Goal: Task Accomplishment & Management: Manage account settings

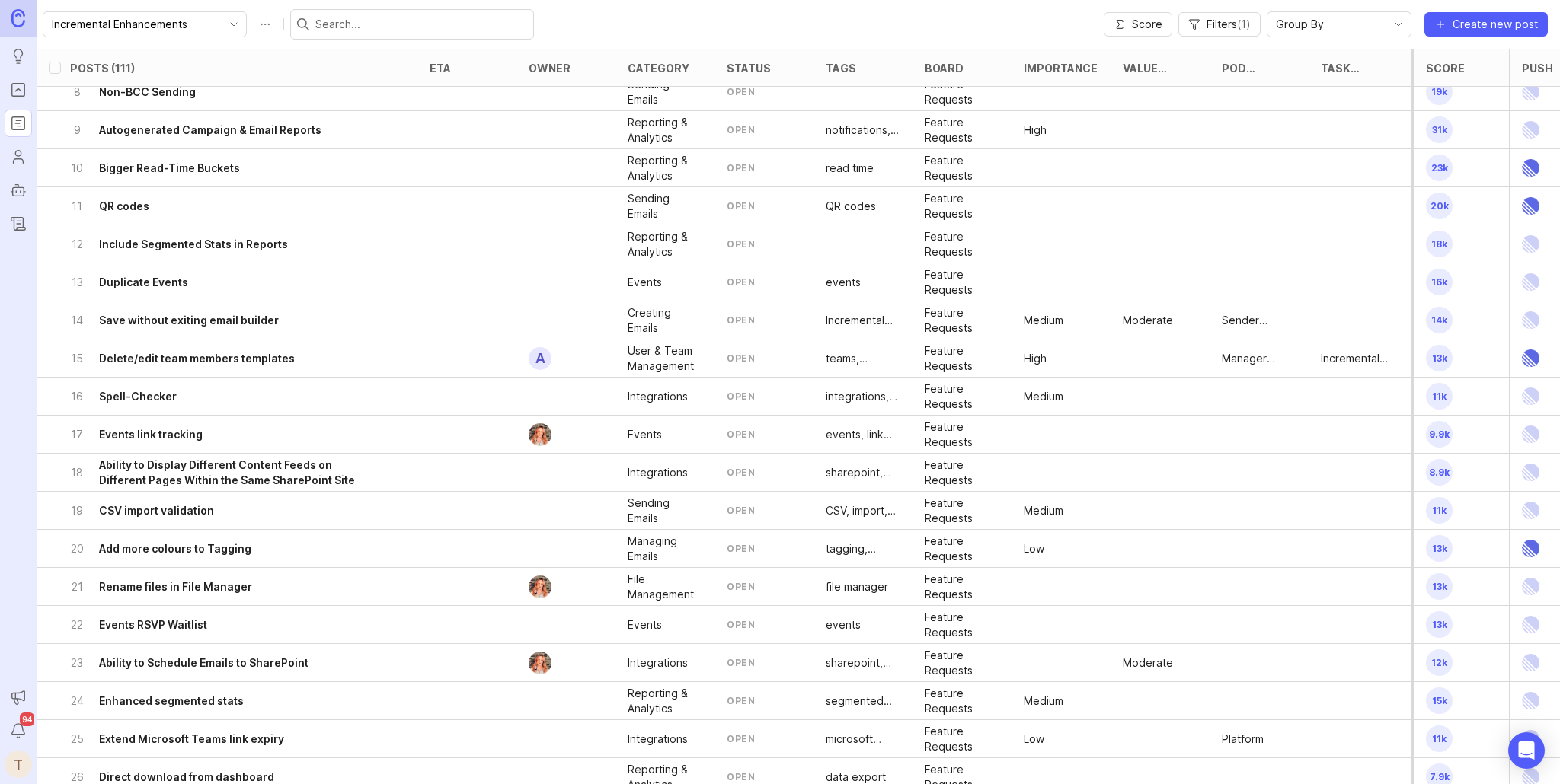
scroll to position [281, 0]
click at [242, 657] on h6 "Ability to Schedule Emails to SharePoint" at bounding box center [204, 663] width 209 height 16
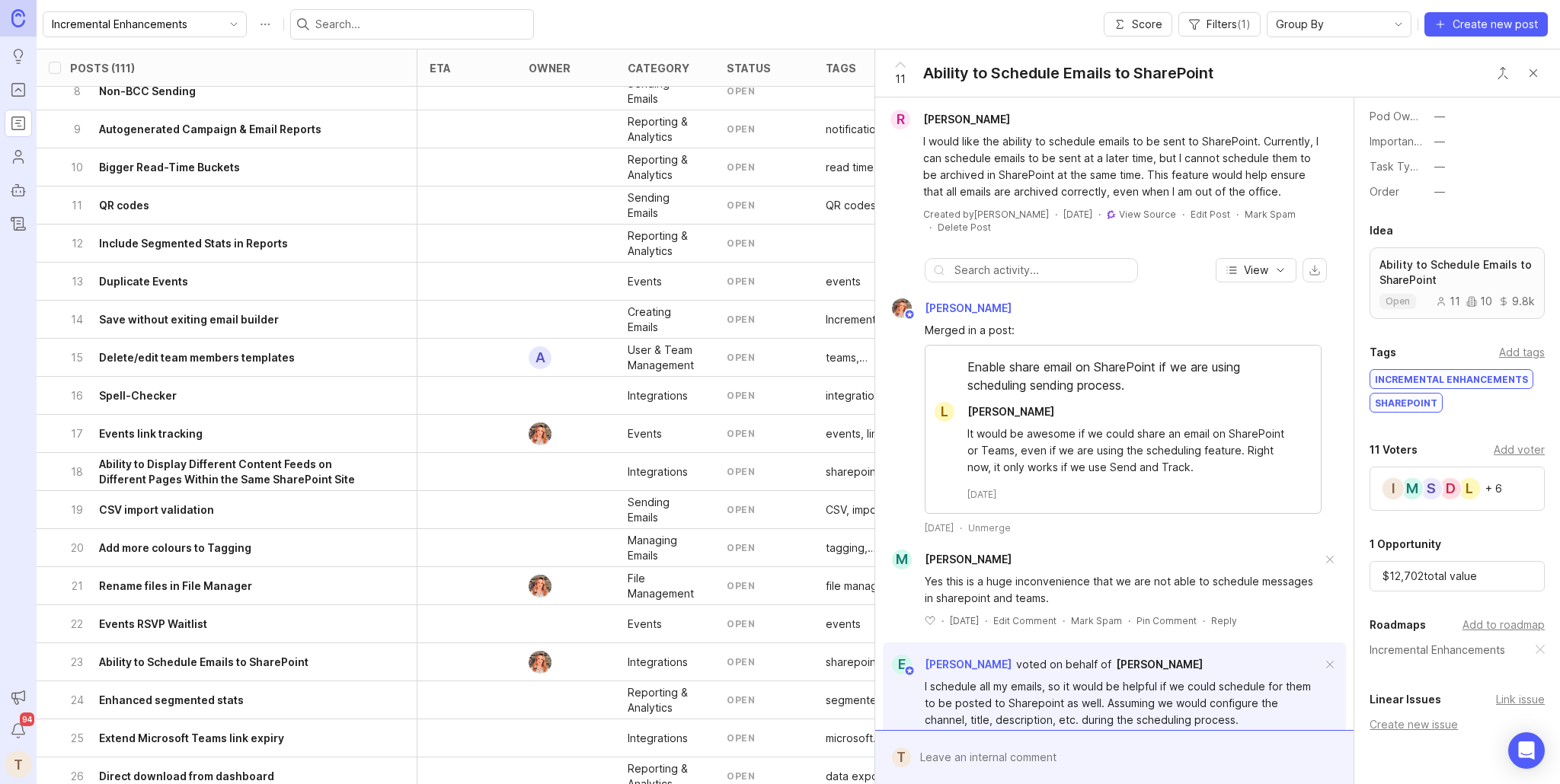
scroll to position [218, 0]
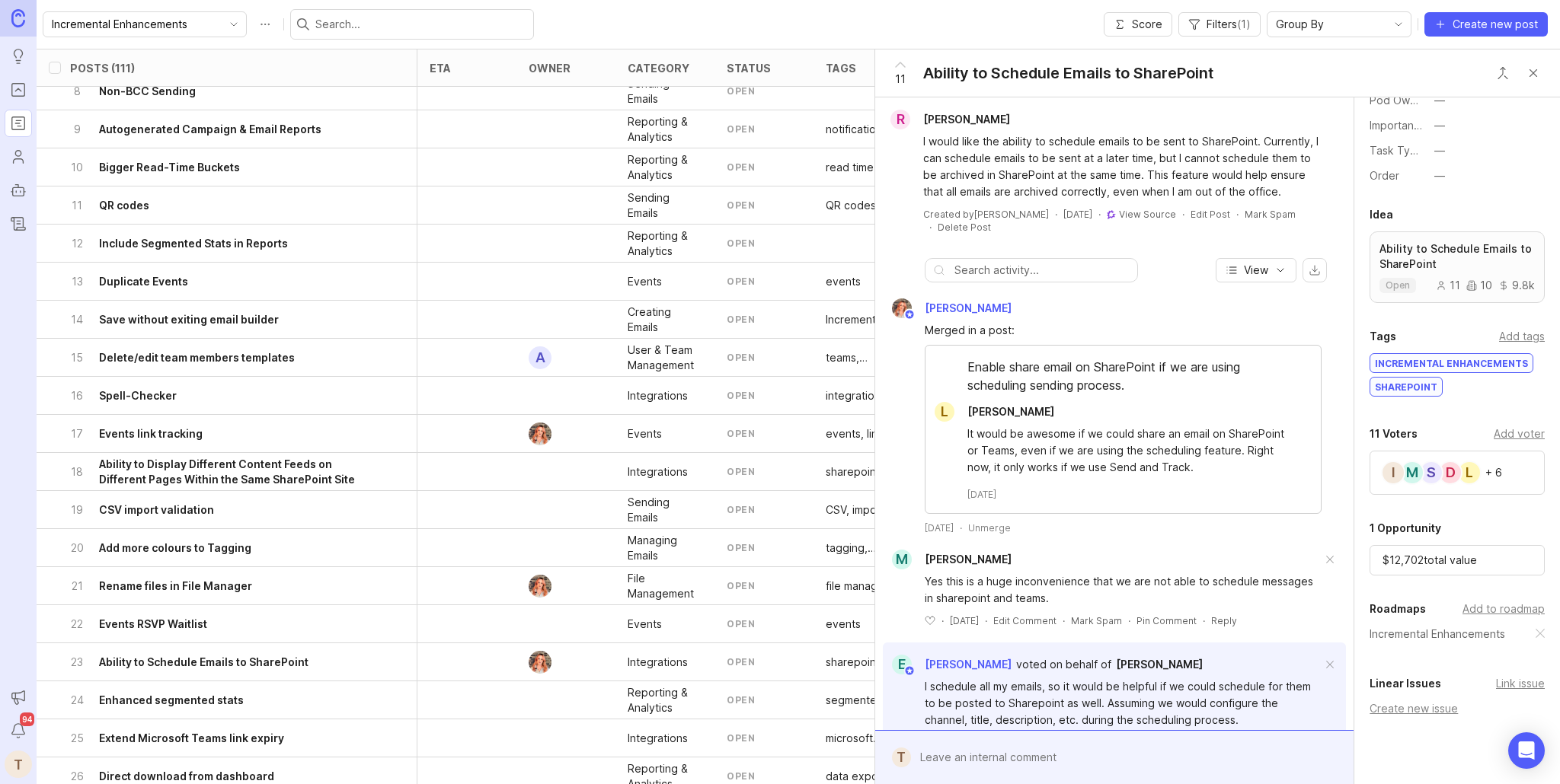
click at [1490, 607] on div "Add to roadmap" at bounding box center [1504, 609] width 82 height 16
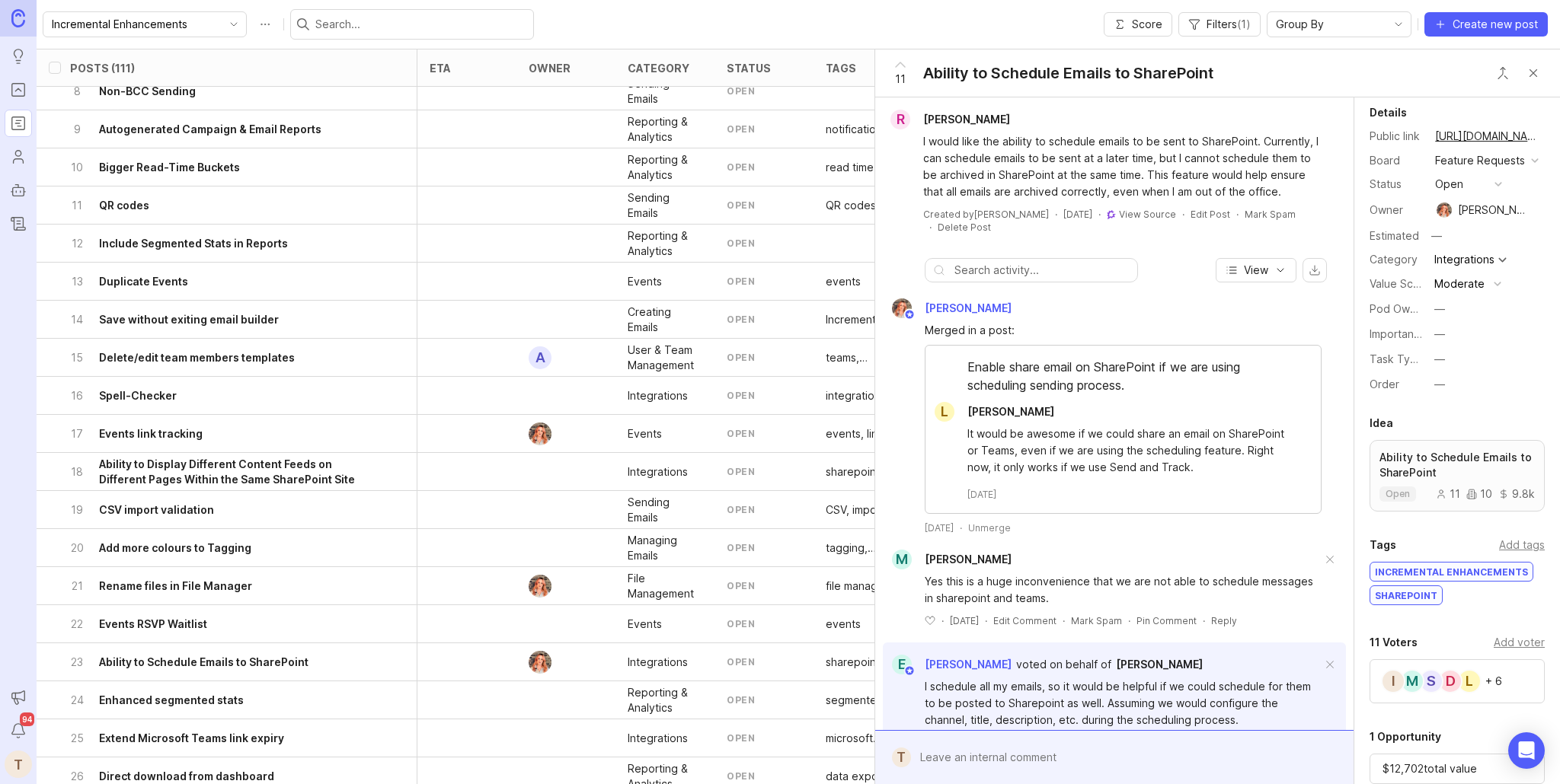
scroll to position [0, 0]
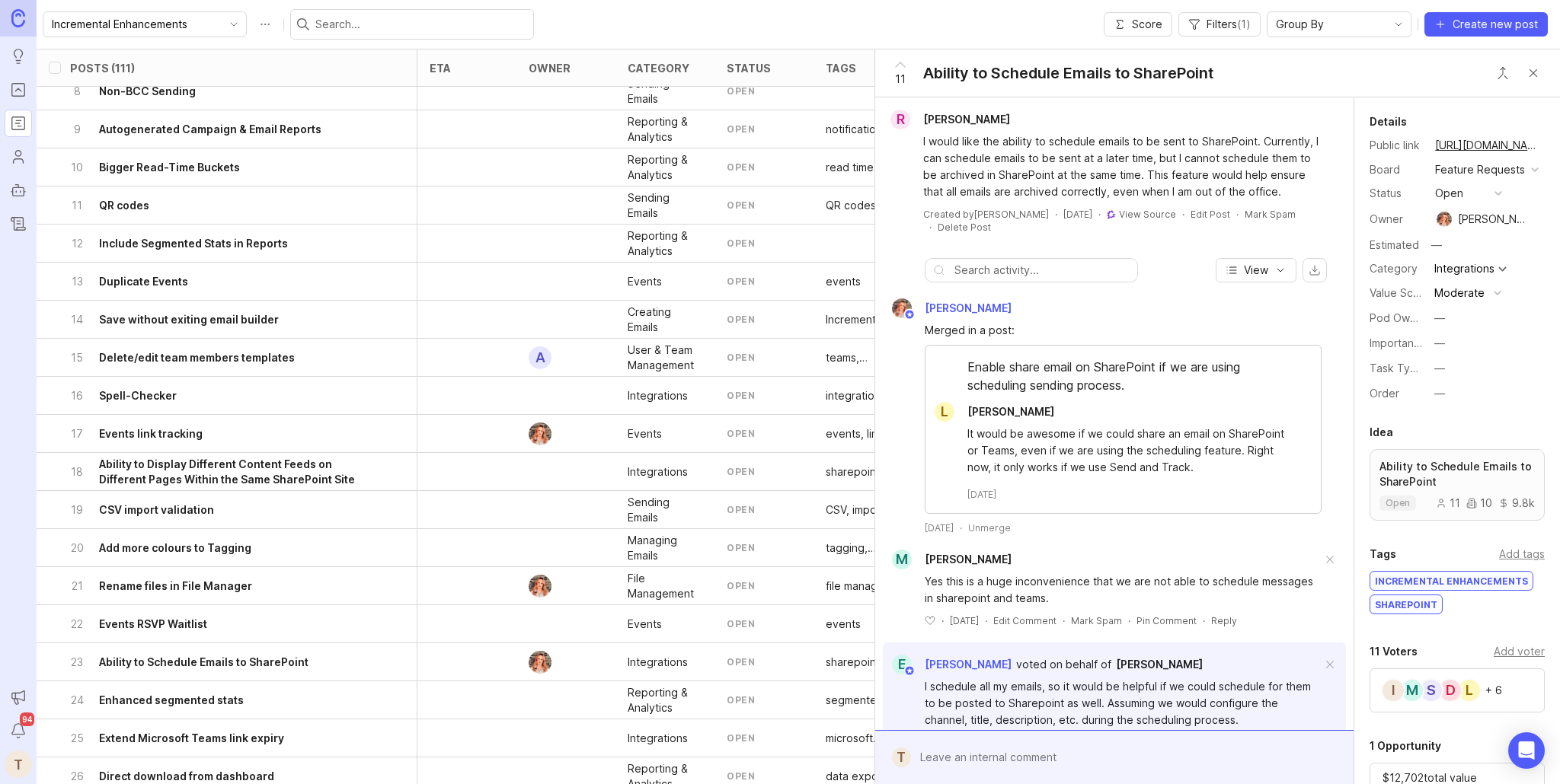
click at [1440, 321] on div "—" at bounding box center [1440, 318] width 11 height 16
click at [1471, 425] on li "Platform" at bounding box center [1468, 429] width 77 height 28
click at [1449, 220] on img at bounding box center [1445, 219] width 23 height 16
click at [1538, 211] on button "button" at bounding box center [1538, 219] width 11 height 21
click at [1444, 221] on div "—" at bounding box center [1442, 218] width 11 height 16
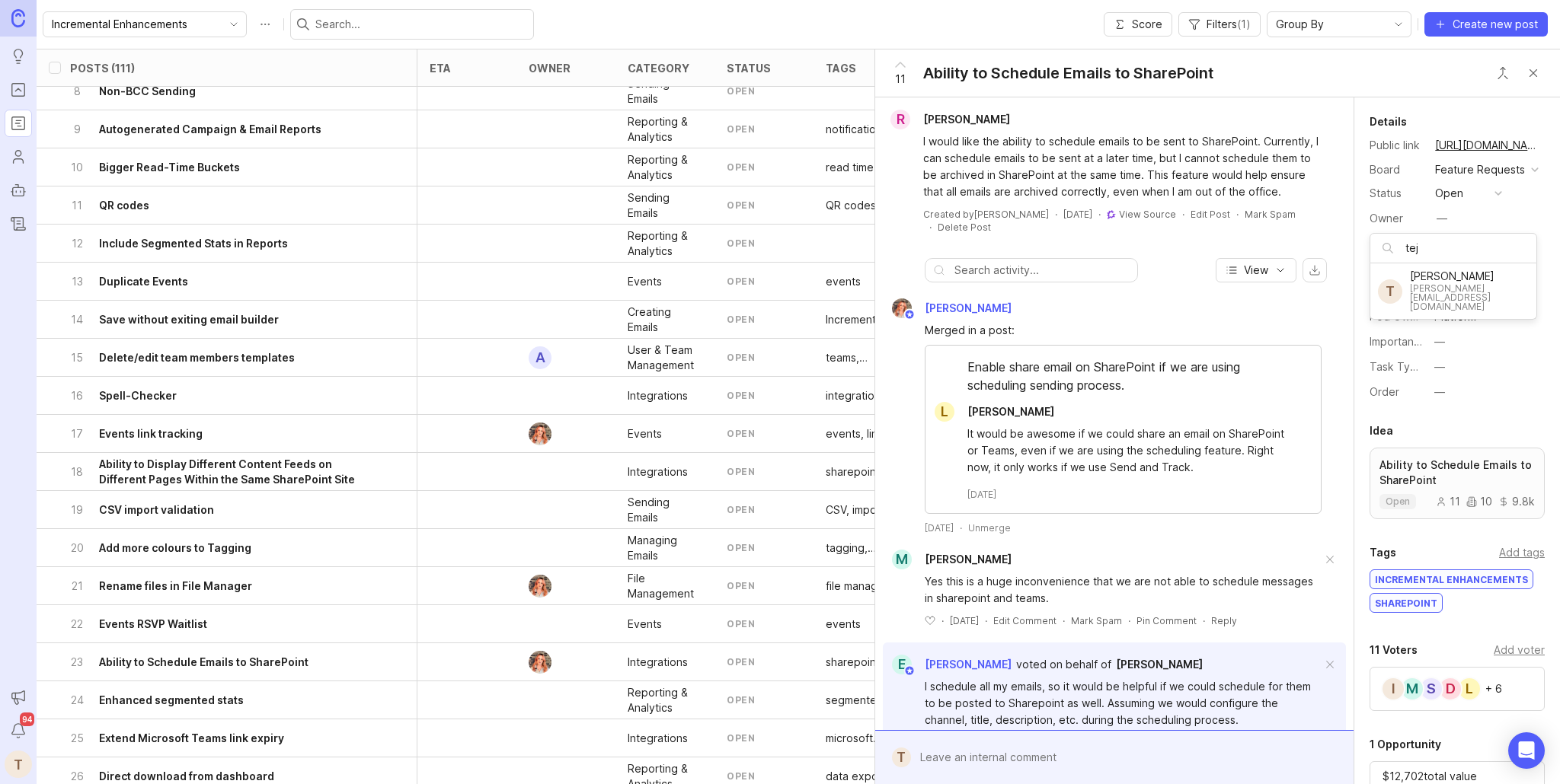
type input "tej"
click at [1529, 71] on button "Close button" at bounding box center [1533, 73] width 30 height 30
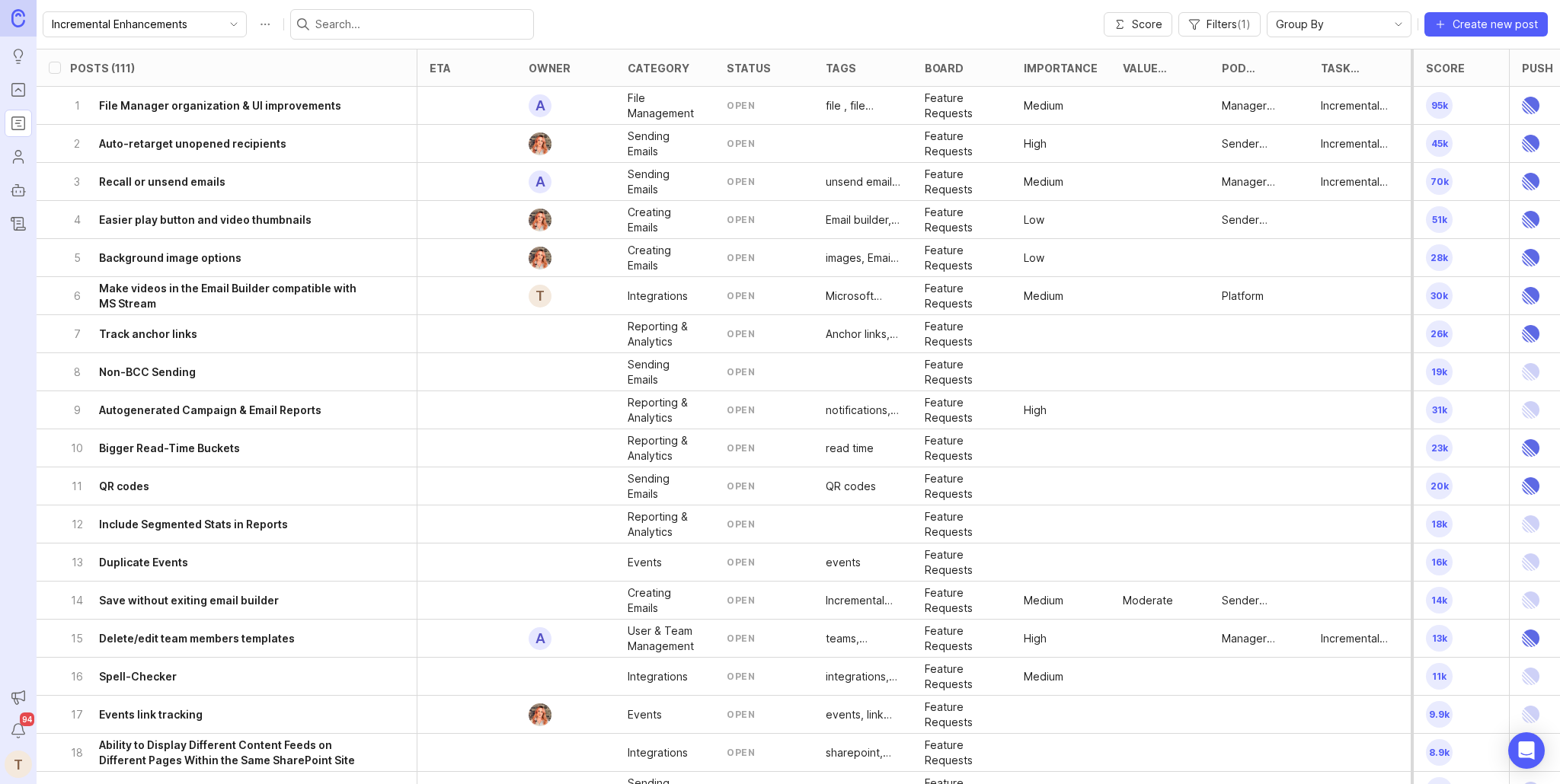
click at [169, 30] on input "Incremental Enhancements" at bounding box center [136, 24] width 169 height 16
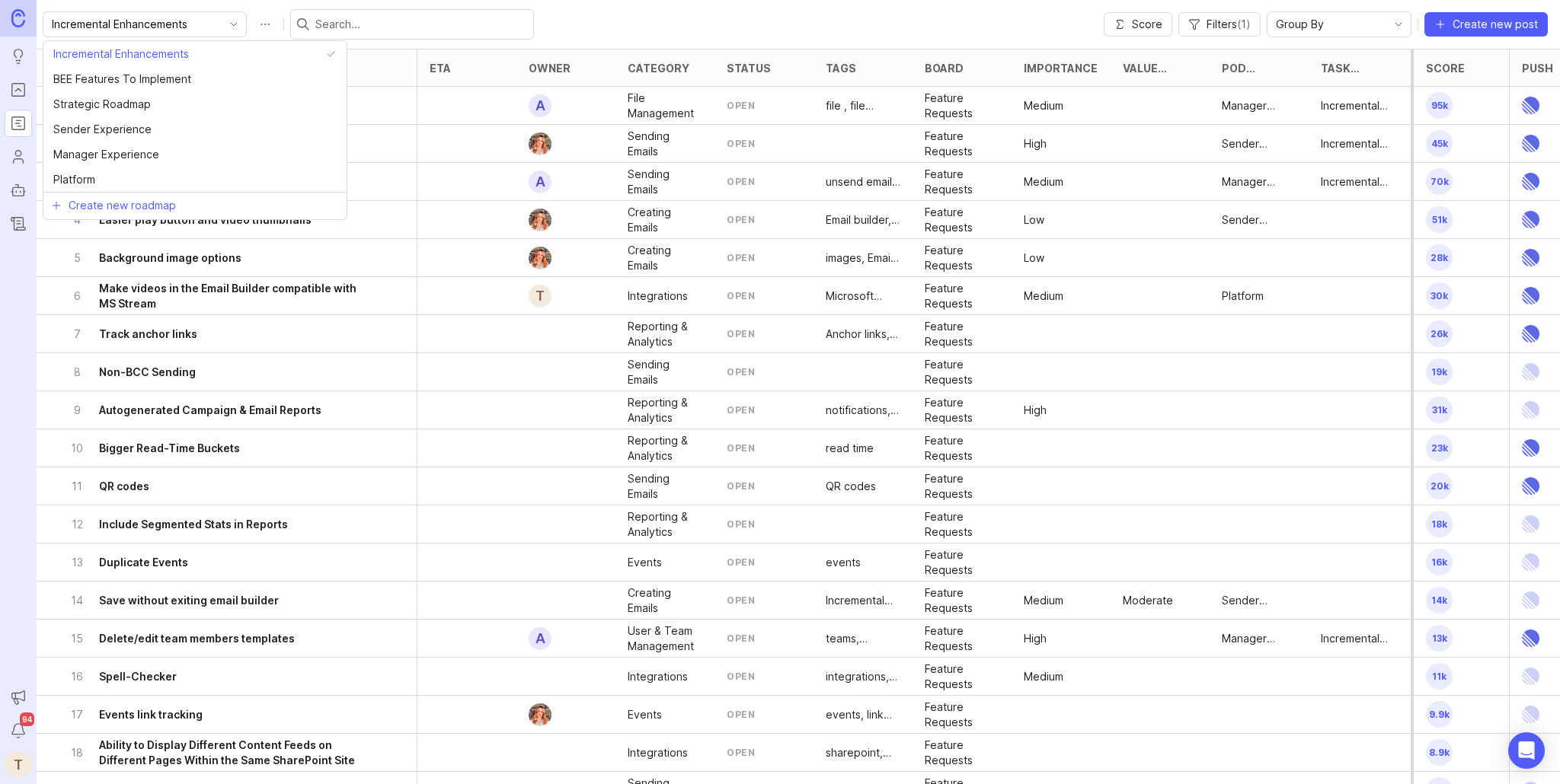
click at [169, 34] on div "Incremental Enhancements" at bounding box center [133, 24] width 178 height 24
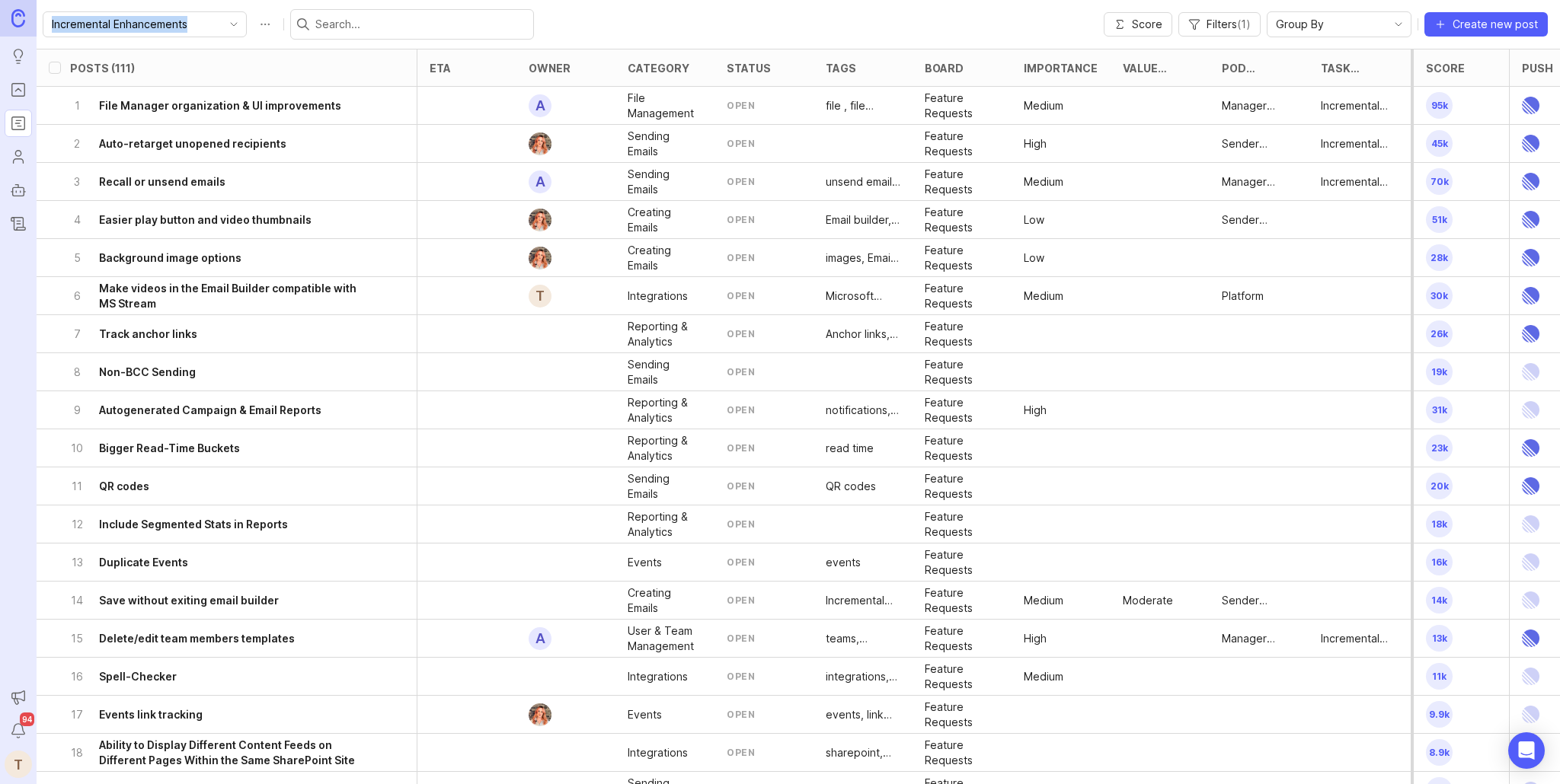
click at [169, 34] on div "Incremental Enhancements" at bounding box center [133, 24] width 178 height 24
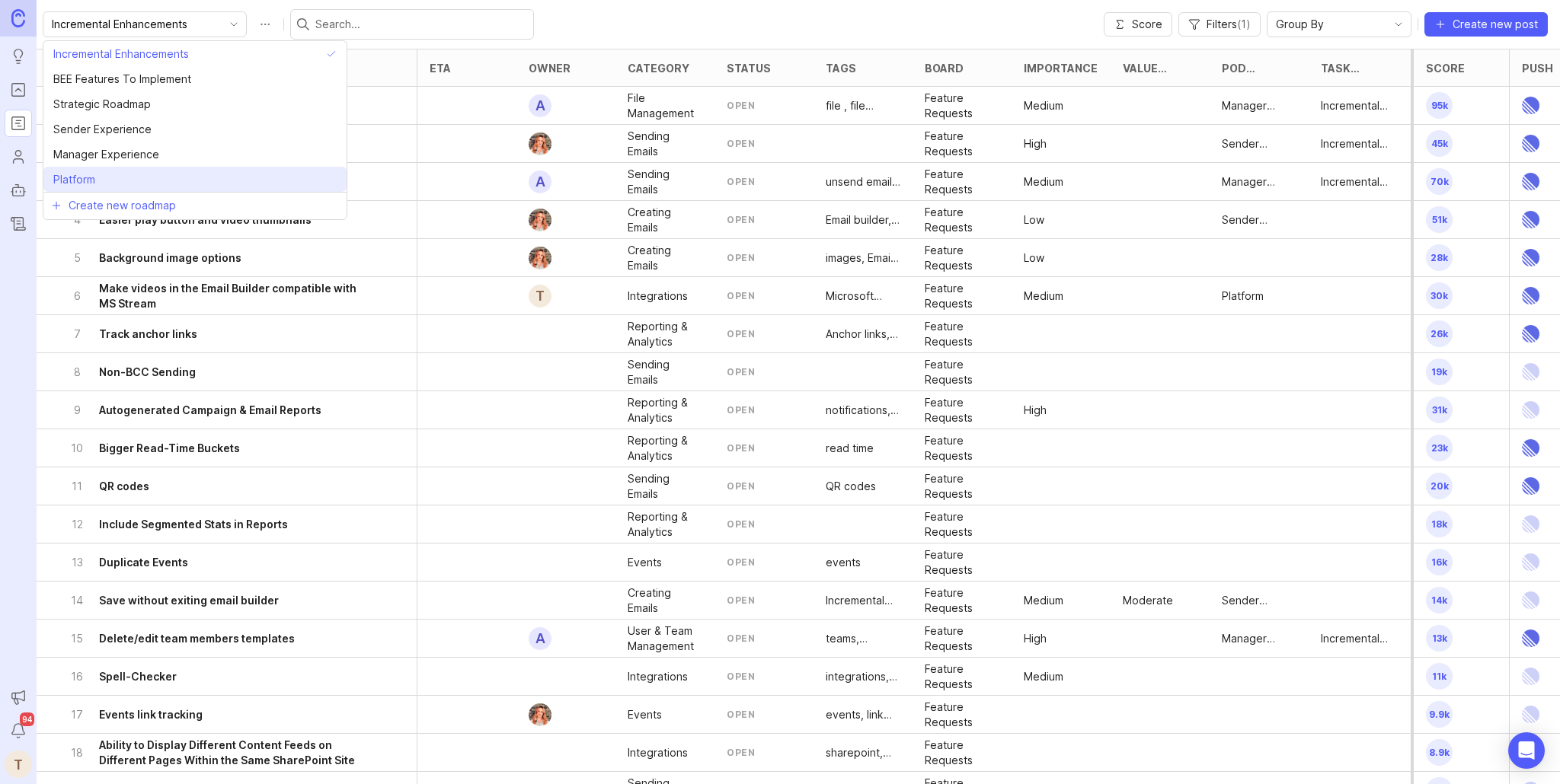
click at [166, 172] on li "Platform" at bounding box center [195, 179] width 303 height 25
type input "Platform"
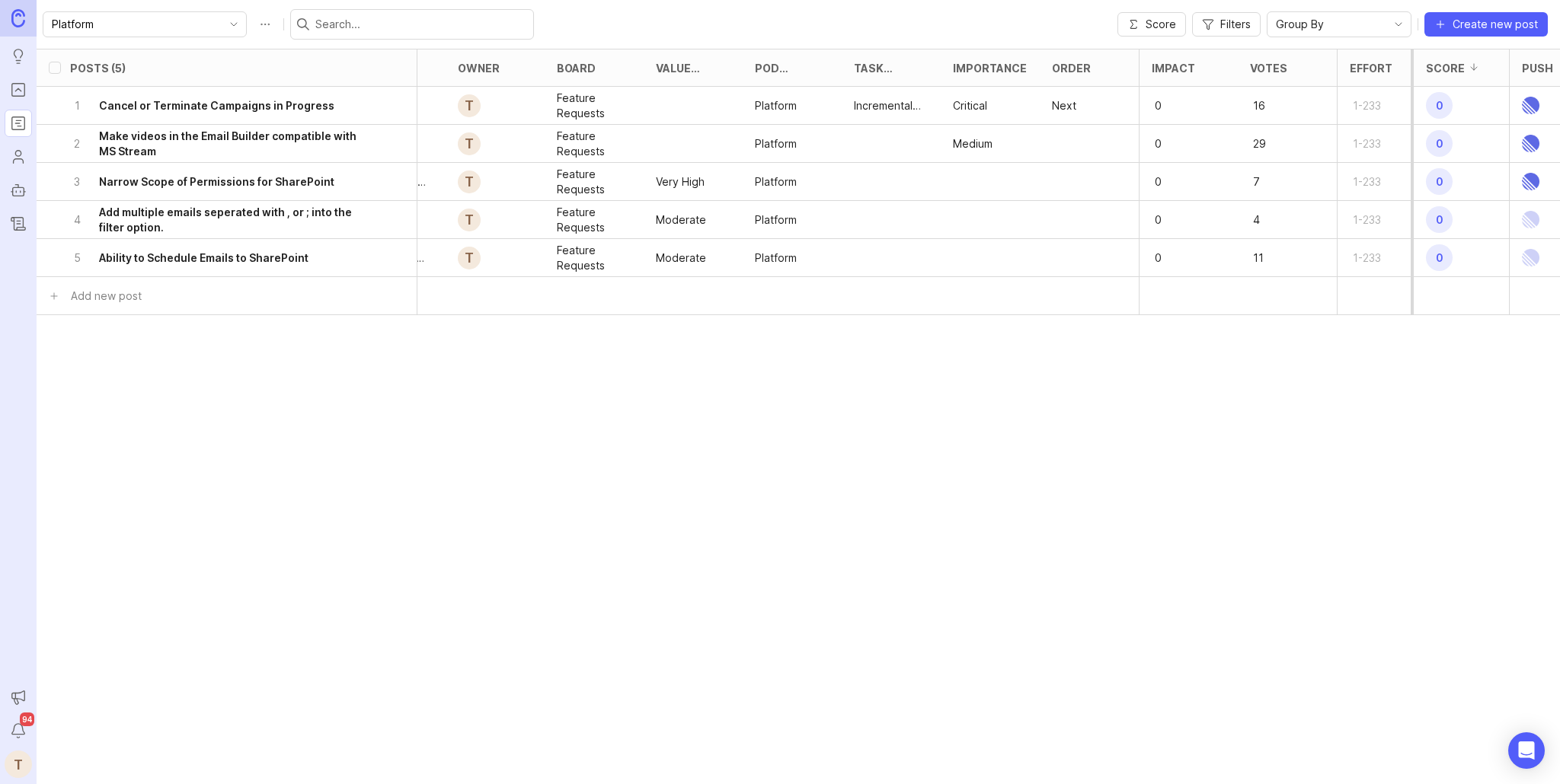
scroll to position [0, 397]
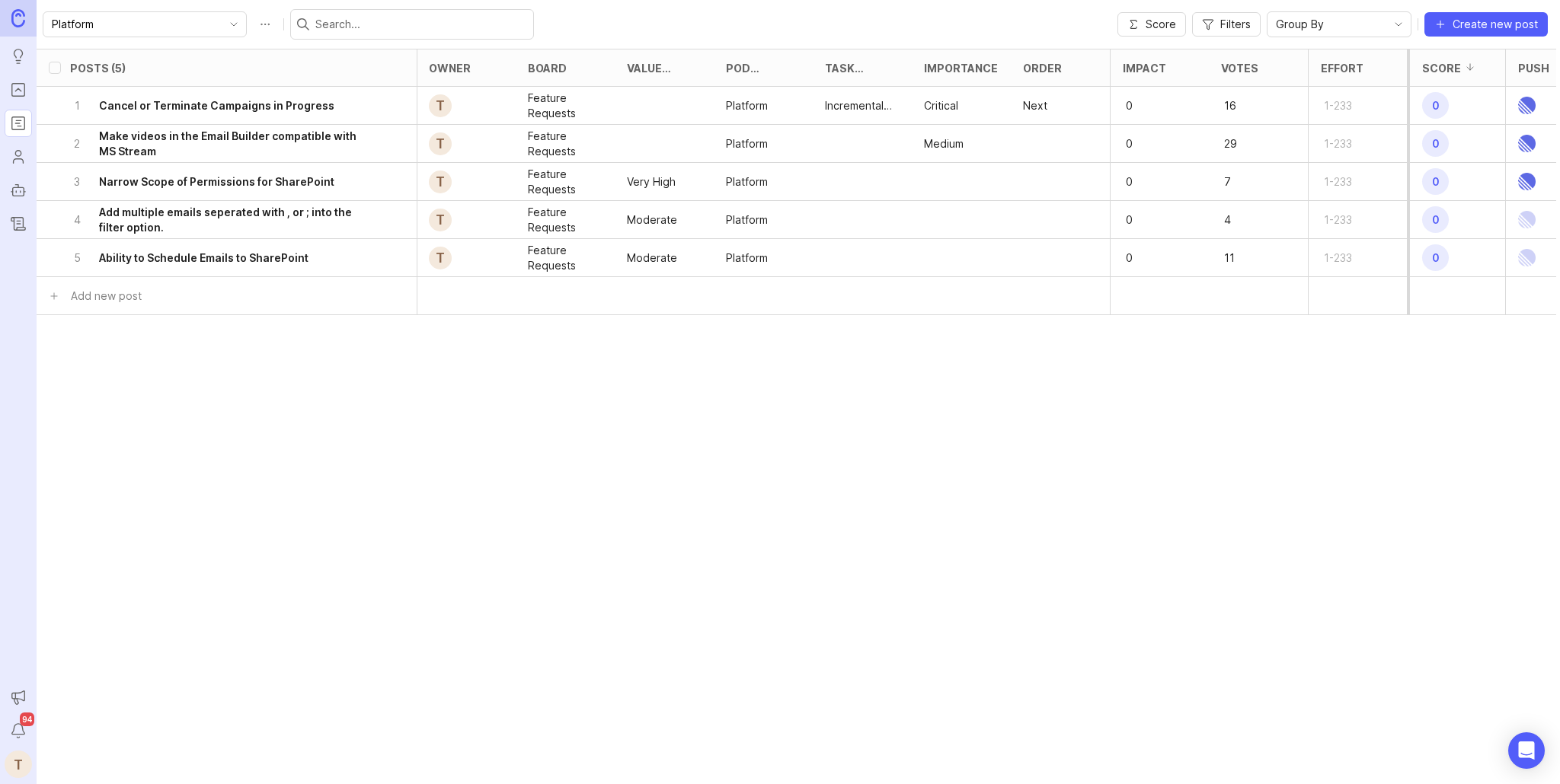
click at [1302, 18] on span "Group By" at bounding box center [1300, 24] width 48 height 16
click at [1226, 16] on button "Filters" at bounding box center [1226, 24] width 69 height 24
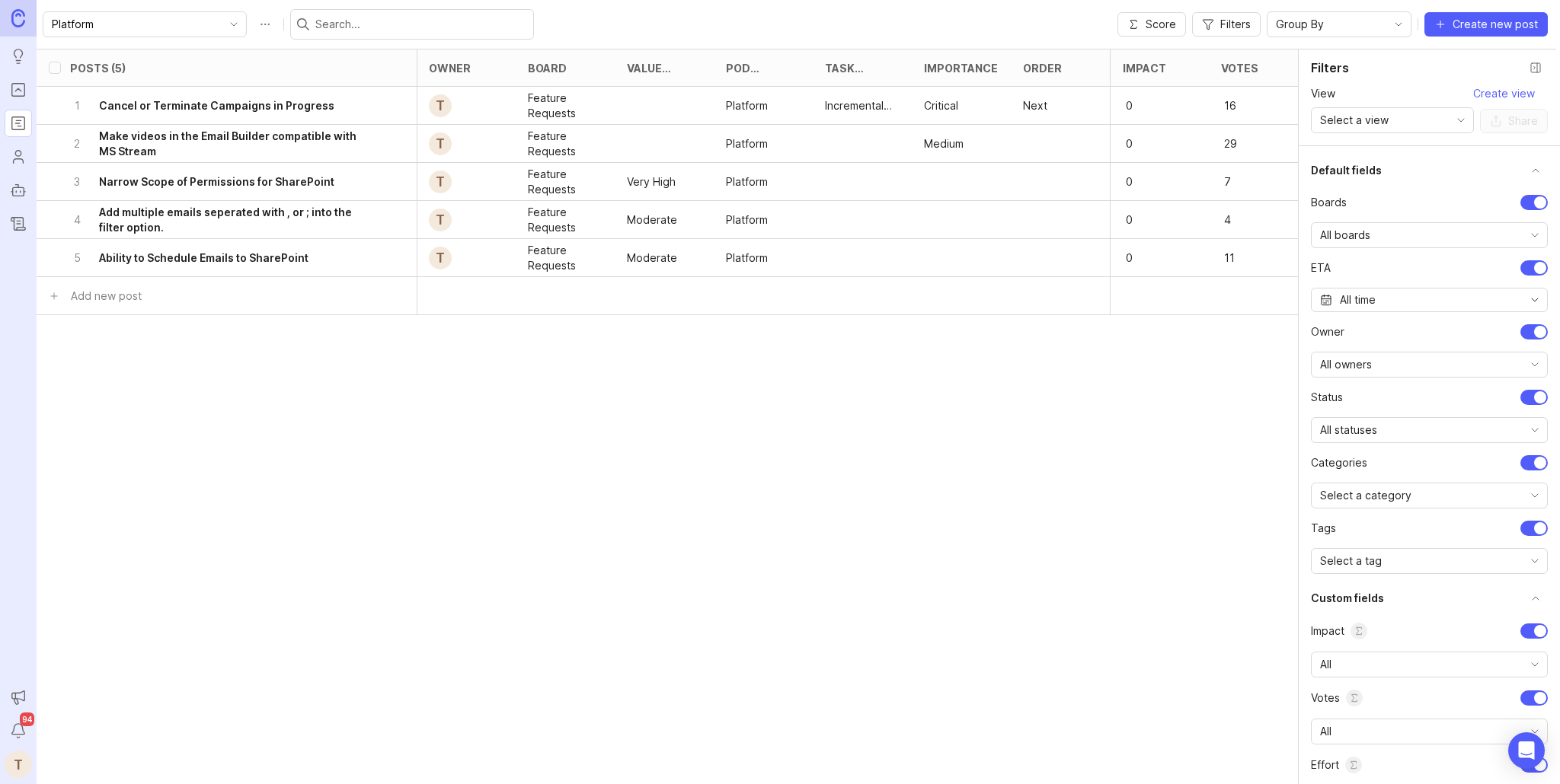
click at [1325, 29] on div "Group By" at bounding box center [1327, 24] width 119 height 24
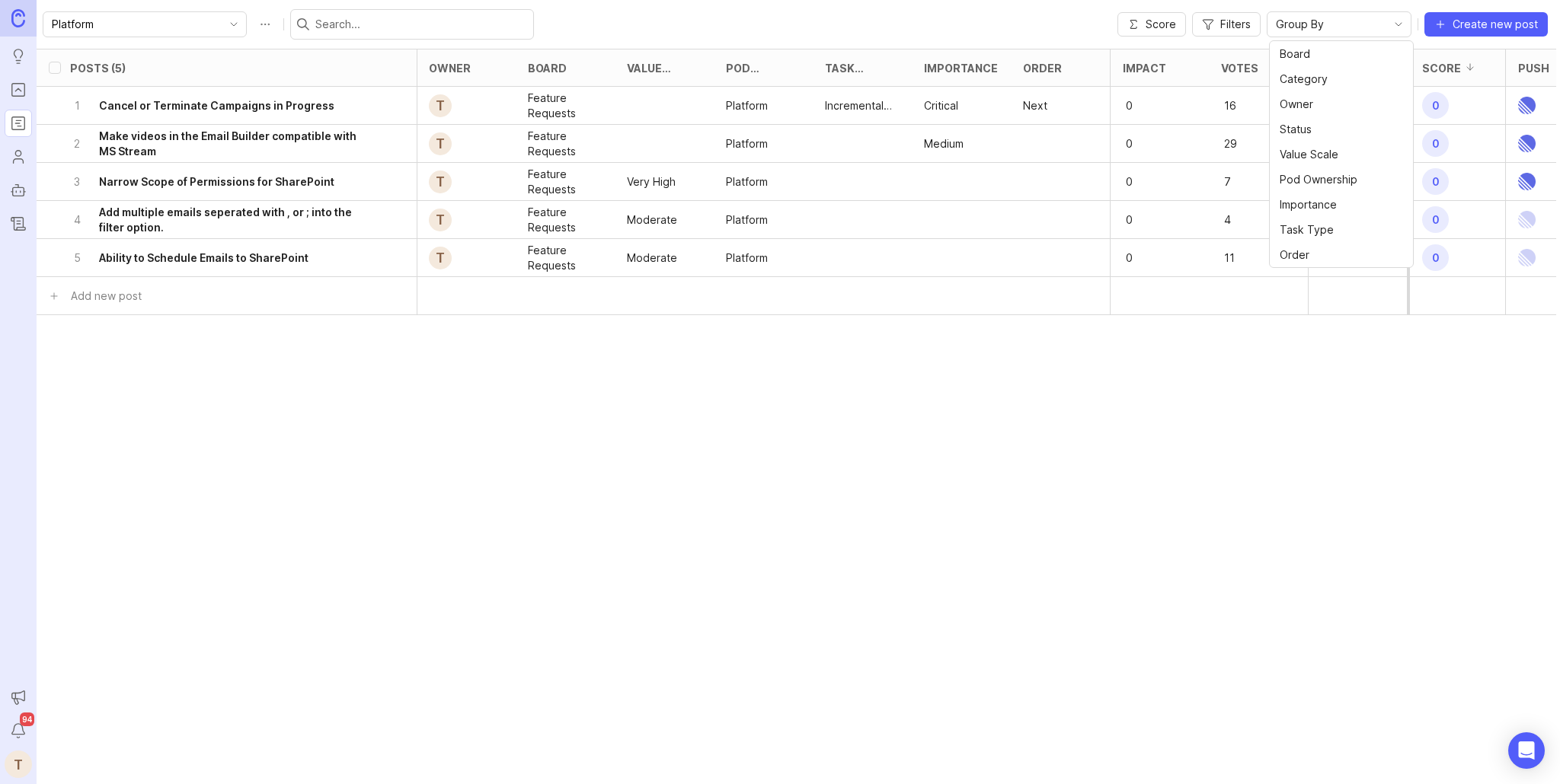
click at [1069, 75] on div "Order" at bounding box center [1061, 68] width 99 height 37
click at [1048, 119] on div "Next" at bounding box center [1061, 106] width 99 height 38
click at [1042, 139] on div at bounding box center [1061, 143] width 99 height 38
click at [275, 145] on h6 "Make videos in the Email Builder compatible with MS Stream" at bounding box center [237, 143] width 275 height 30
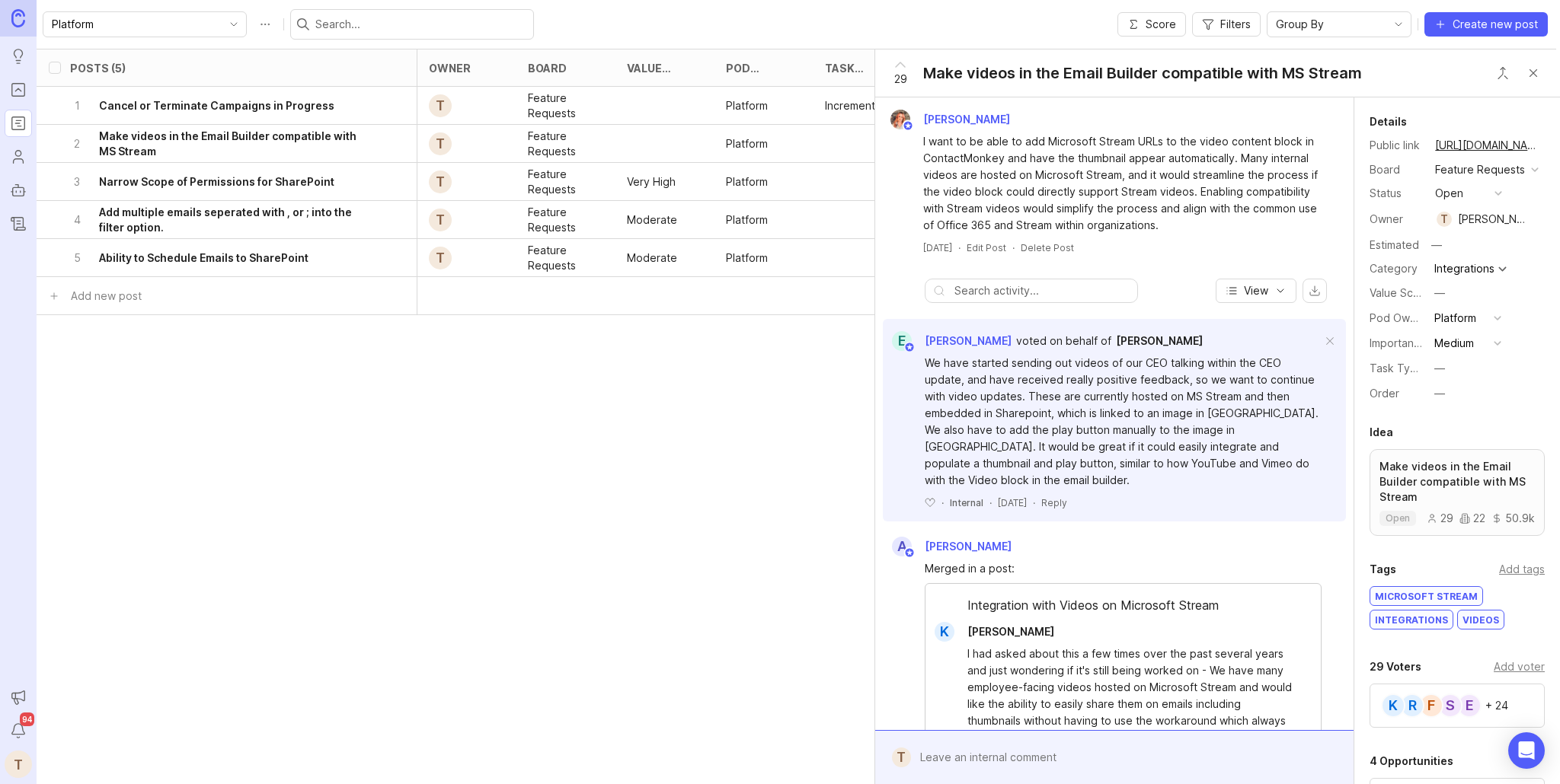
click at [1431, 386] on button "—" at bounding box center [1468, 393] width 77 height 19
click at [1389, 429] on div "Idea" at bounding box center [1382, 432] width 23 height 18
click at [1539, 69] on button "Close button" at bounding box center [1533, 73] width 30 height 30
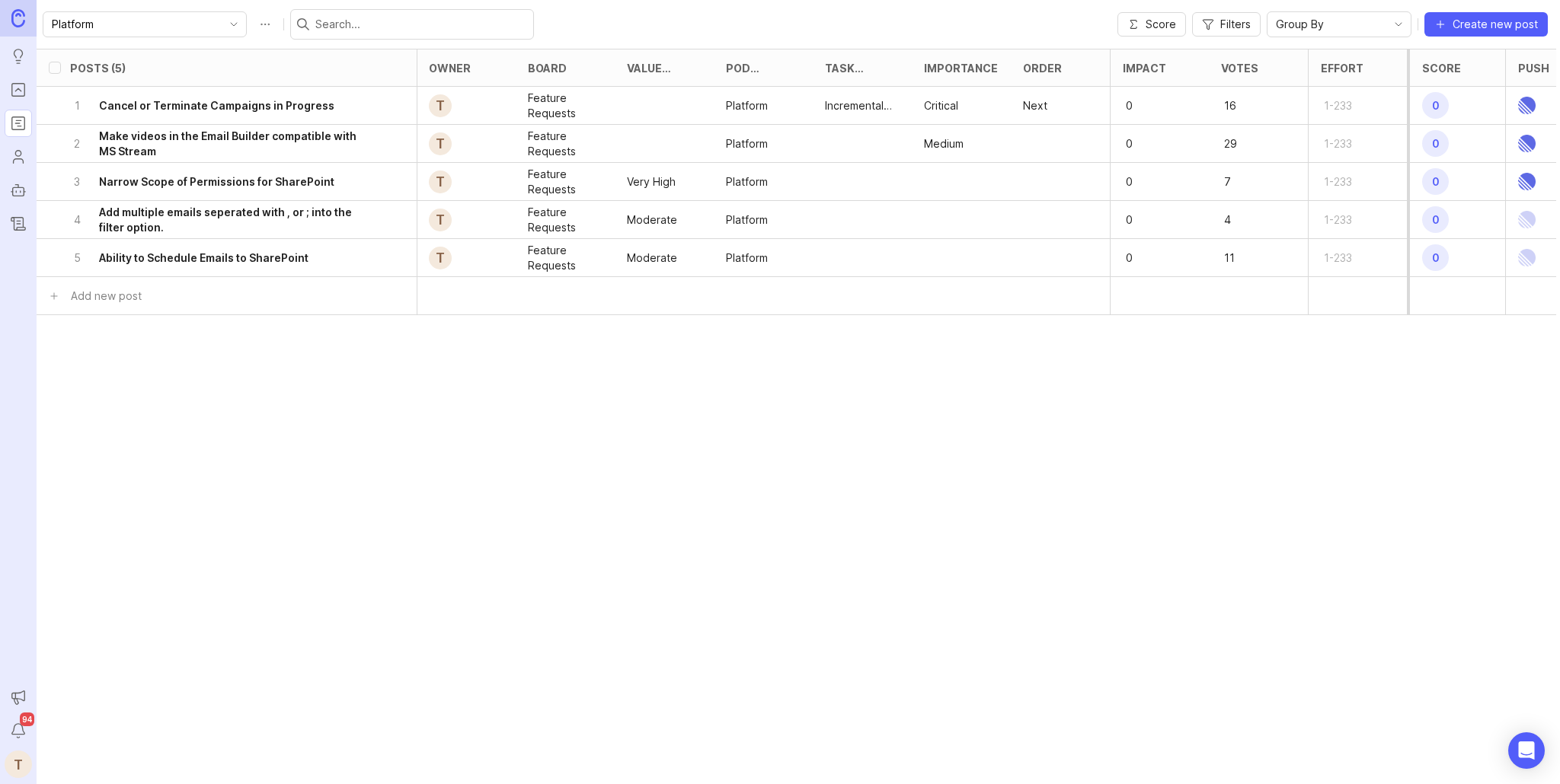
click at [1035, 105] on p "Next" at bounding box center [1035, 106] width 24 height 16
click at [1044, 104] on p "Next" at bounding box center [1035, 106] width 24 height 16
click at [332, 113] on div "1 Cancel or Terminate Campaigns in Progress" at bounding box center [222, 106] width 304 height 38
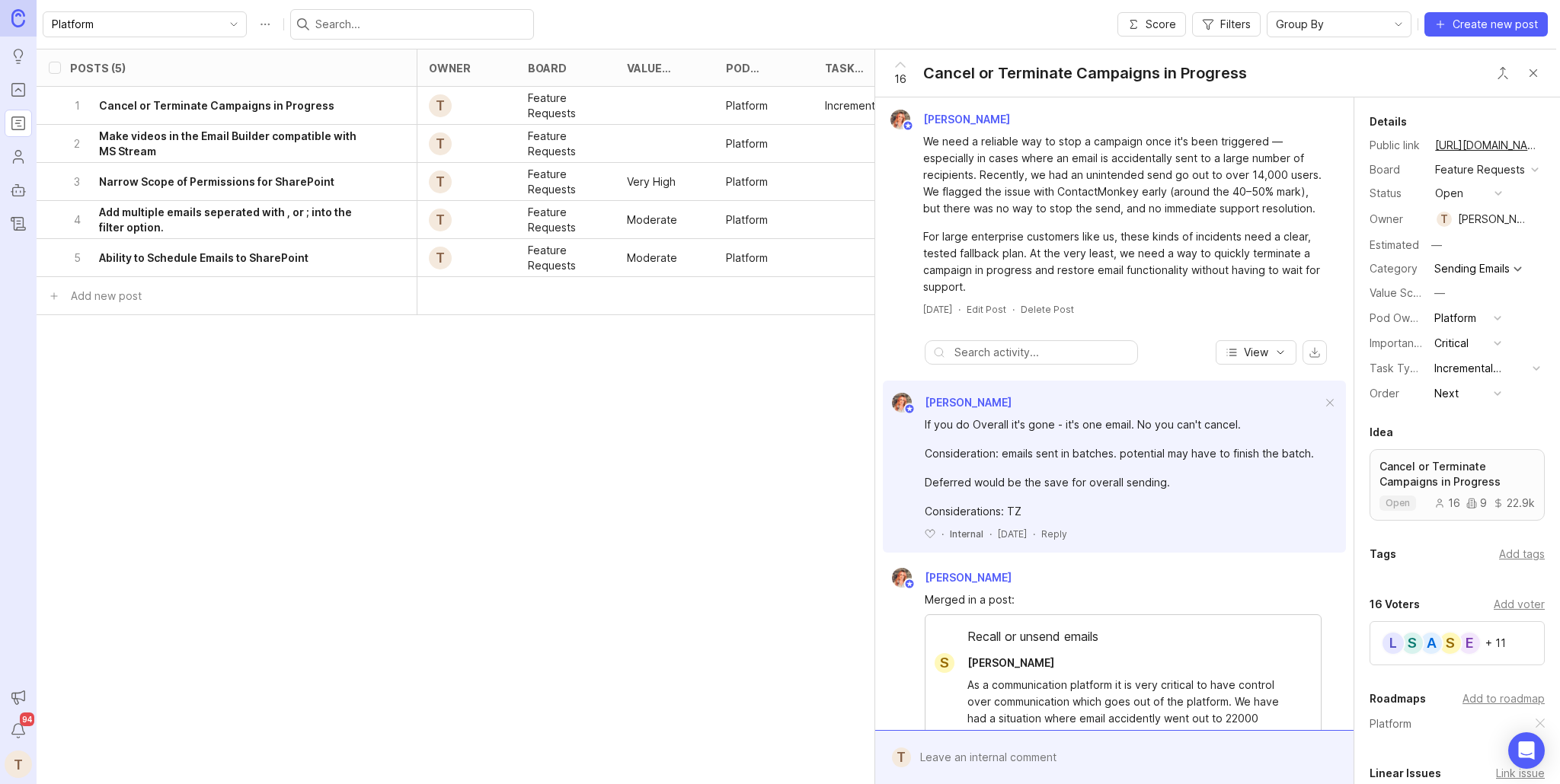
click at [1447, 387] on div "Next" at bounding box center [1447, 393] width 24 height 16
click at [1474, 450] on li "Now" at bounding box center [1468, 449] width 77 height 28
click at [1535, 78] on button "Close button" at bounding box center [1533, 73] width 30 height 30
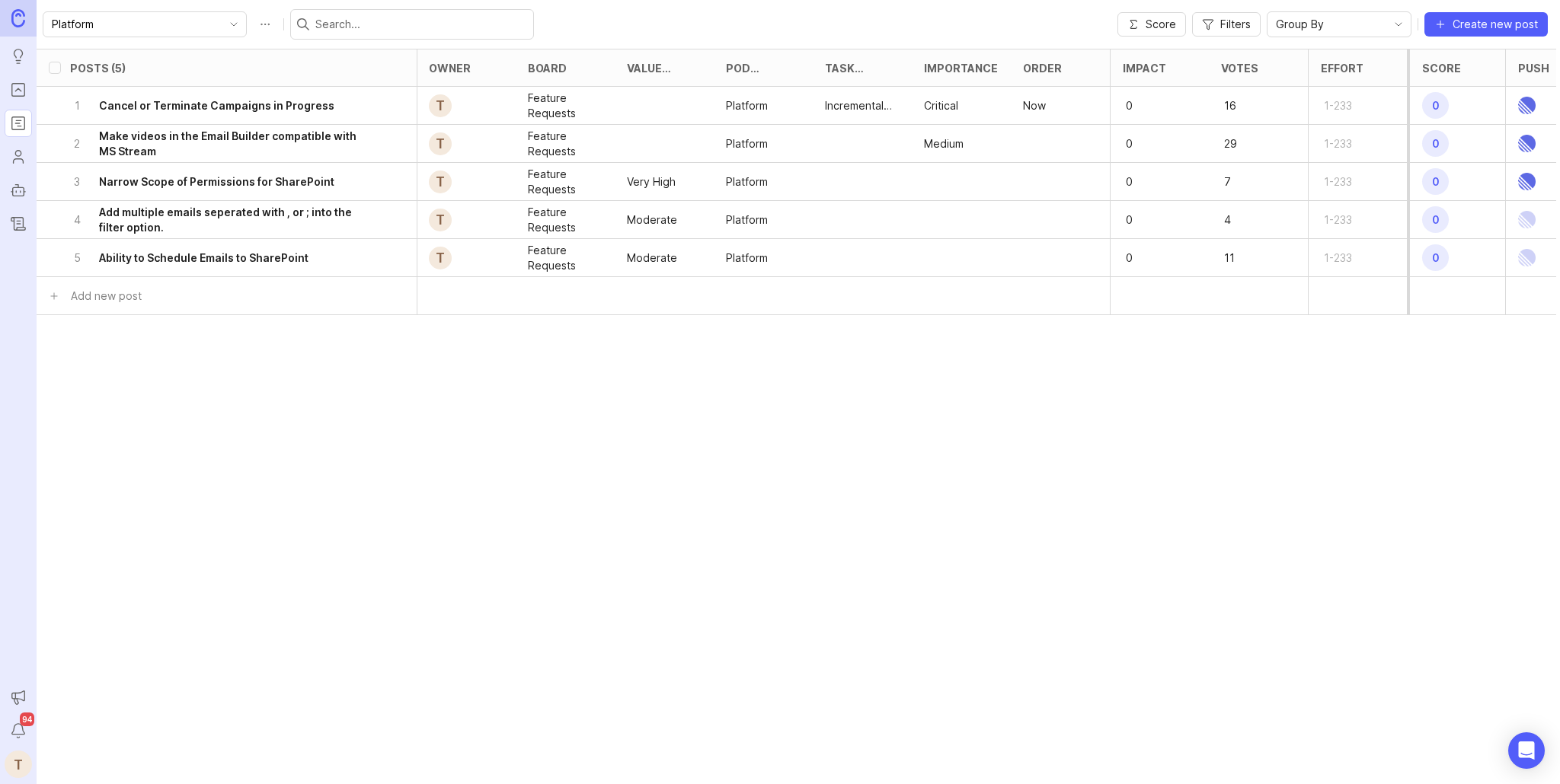
click at [1053, 213] on div at bounding box center [1061, 219] width 99 height 38
click at [320, 228] on h6 "Add multiple emails seperated with , or ; into the filter option." at bounding box center [237, 219] width 275 height 30
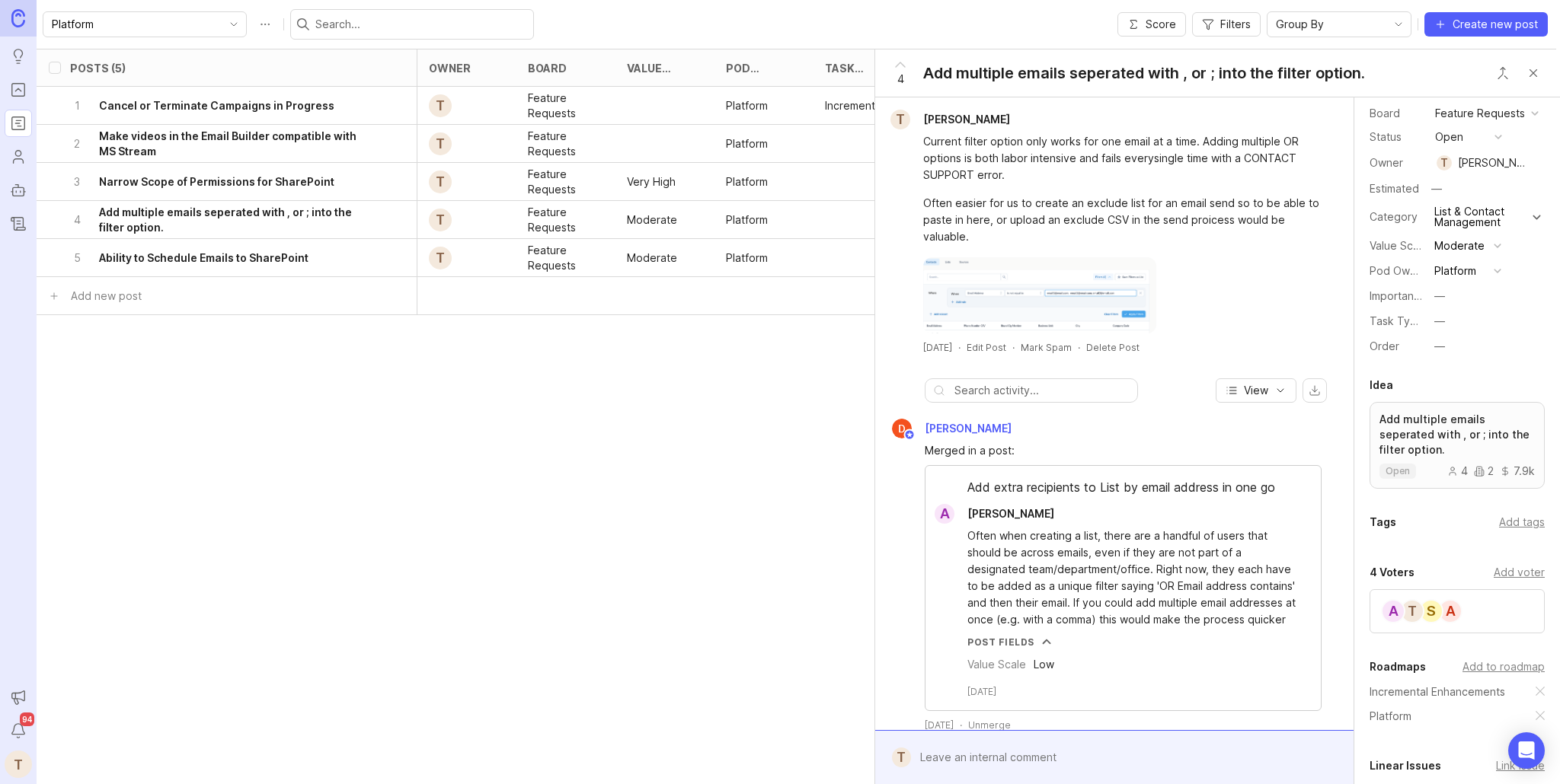
scroll to position [27, 0]
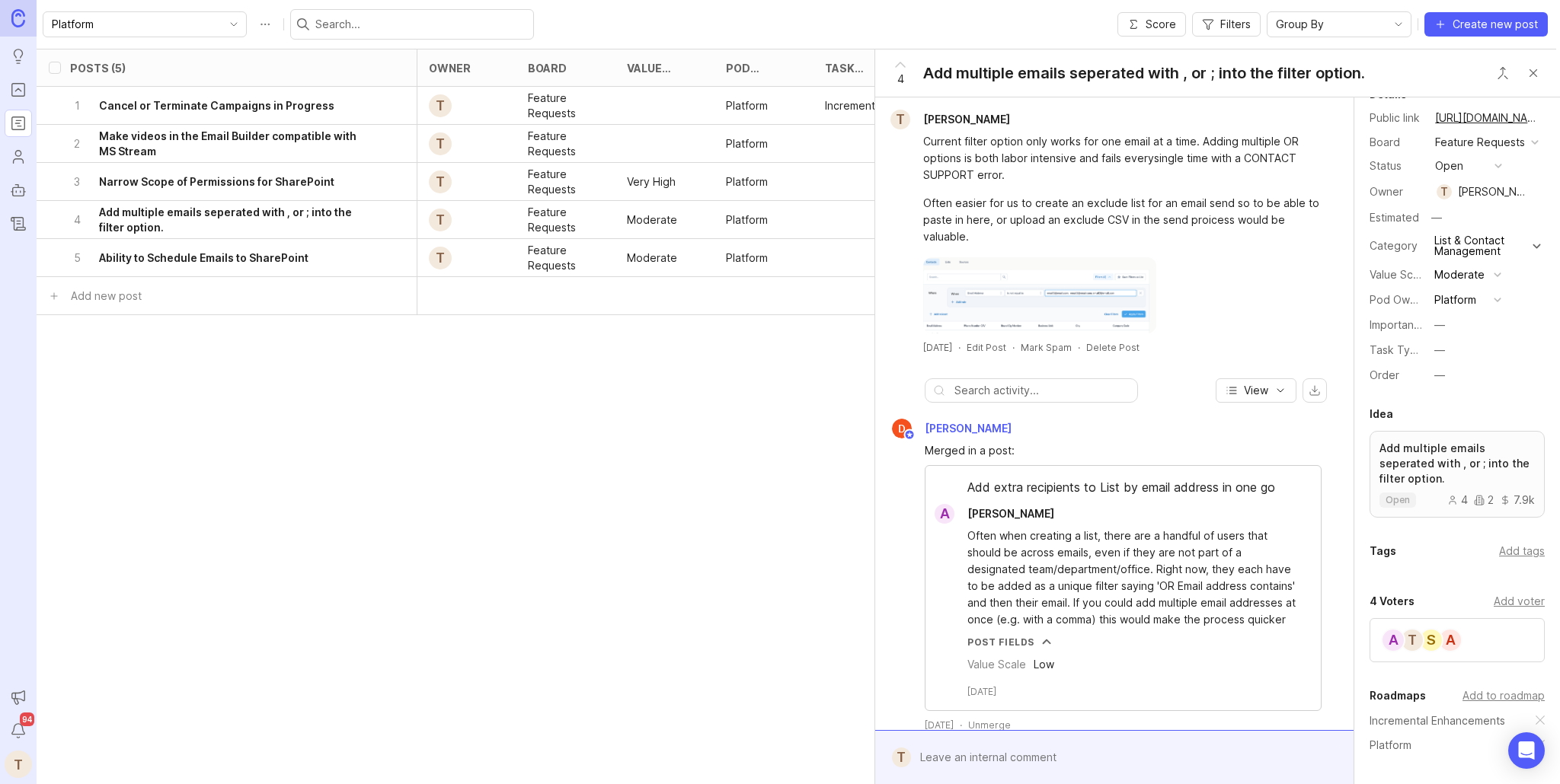
click at [1449, 371] on button "—" at bounding box center [1468, 375] width 77 height 19
click at [1474, 451] on li "Next" at bounding box center [1468, 458] width 77 height 28
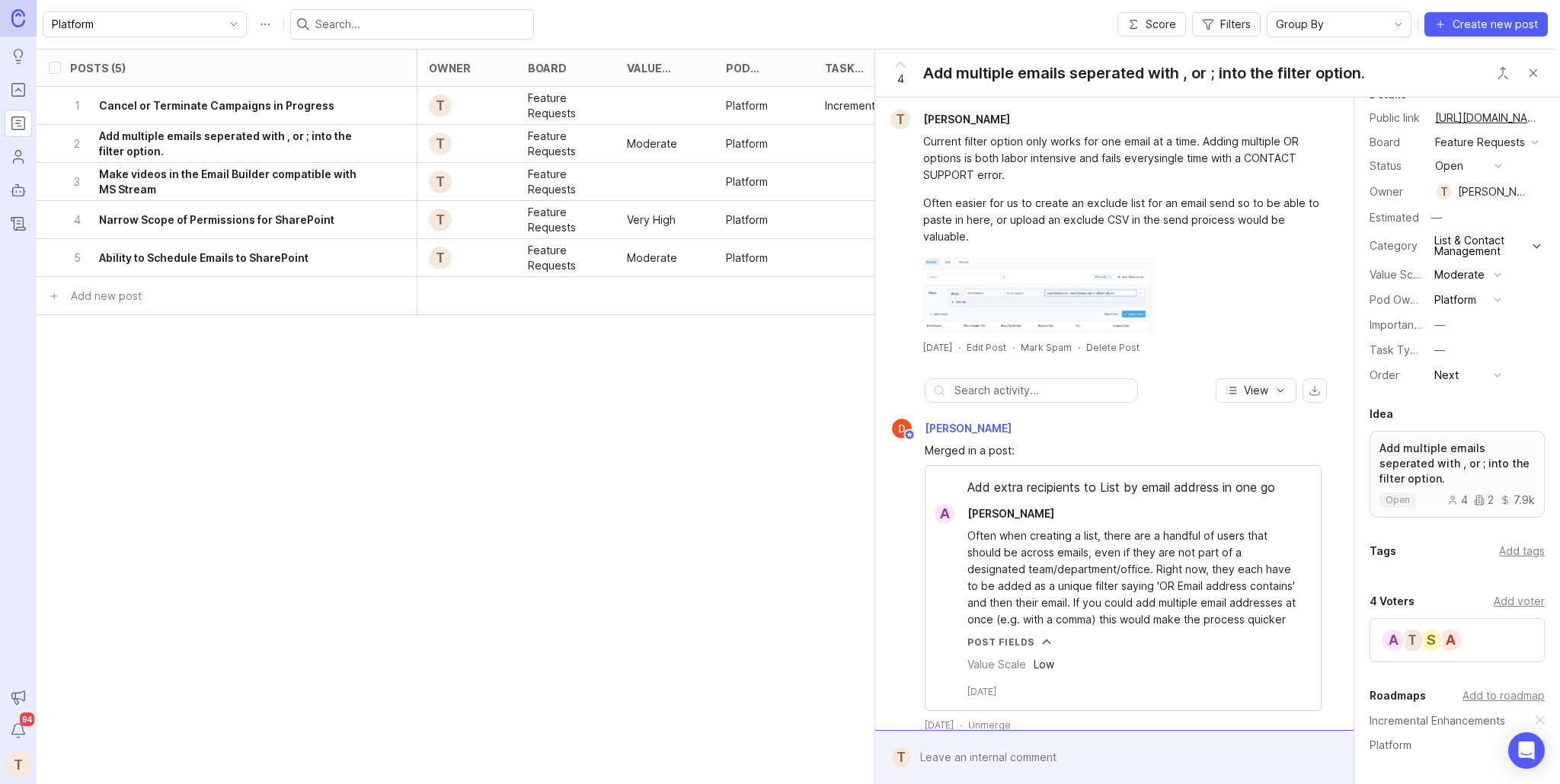
click at [765, 469] on div "Posts (5) eta status category tags owner board Value Scale Pod Ownership Task T…" at bounding box center [597, 355] width 1917 height 613
click at [1533, 74] on button "Close button" at bounding box center [1533, 73] width 30 height 30
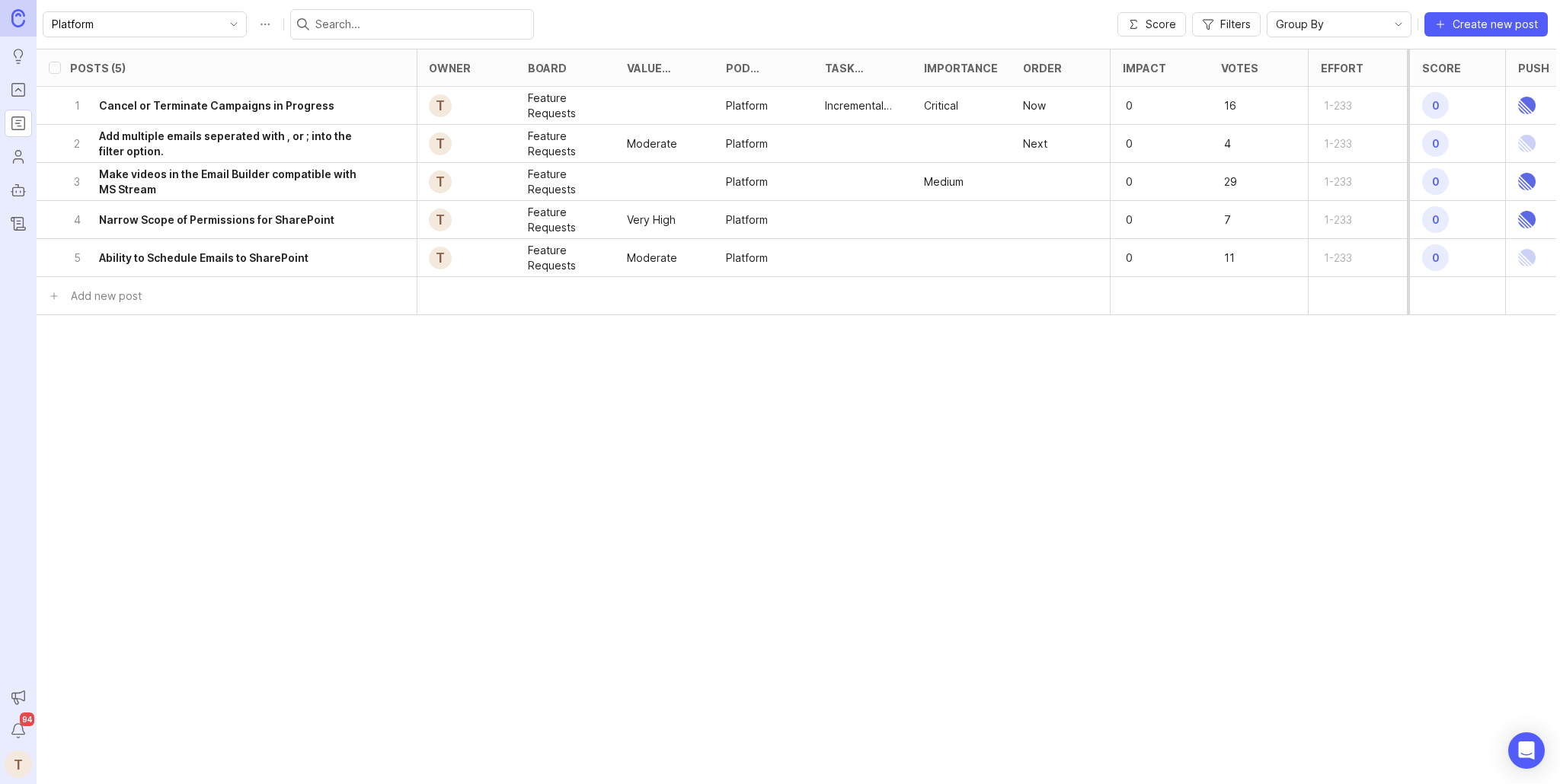
click at [314, 254] on div "5 Ability to Schedule Emails to SharePoint" at bounding box center [222, 258] width 304 height 38
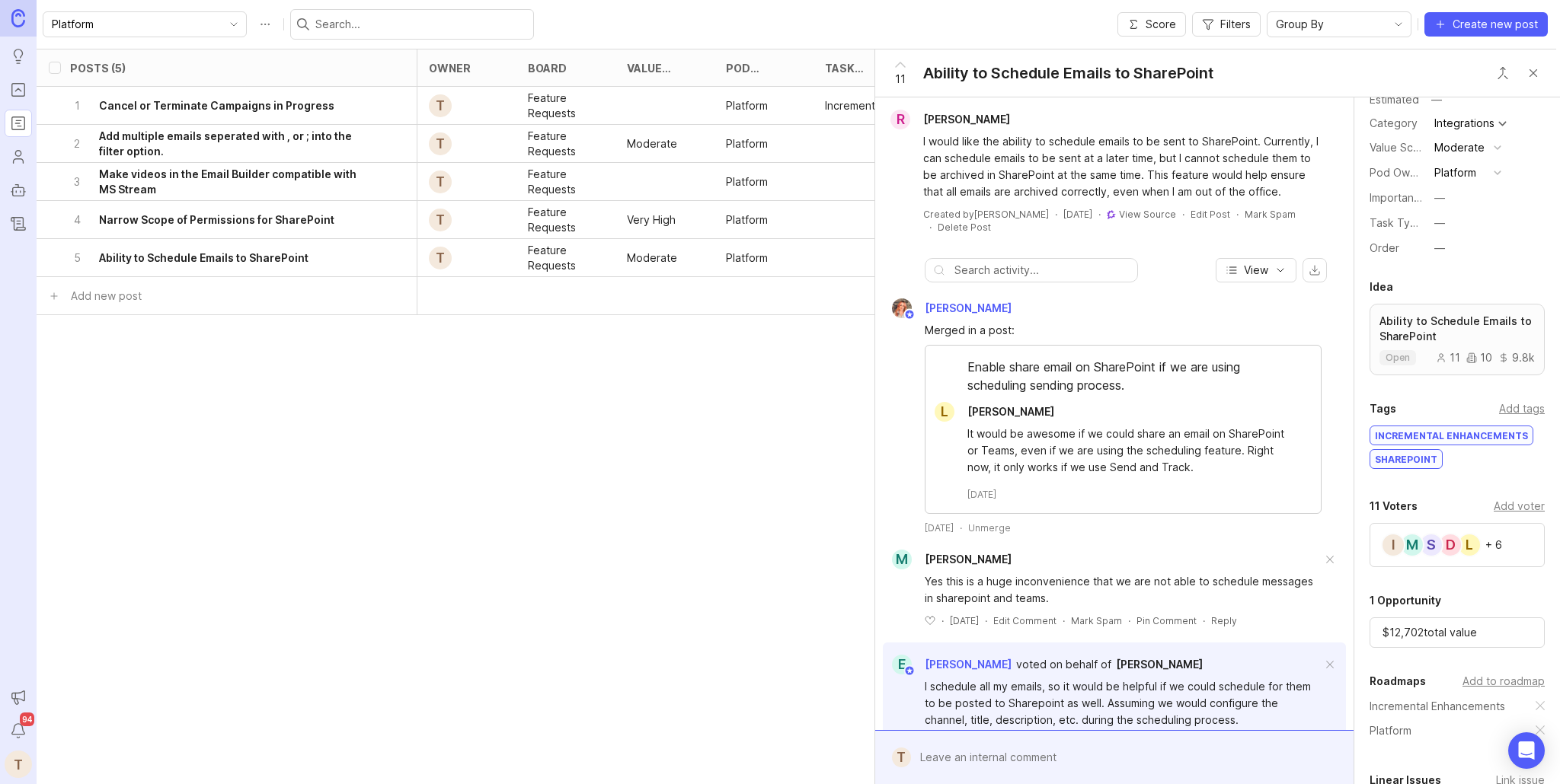
scroll to position [147, 0]
click at [1464, 245] on button "—" at bounding box center [1468, 246] width 77 height 19
click at [1467, 335] on li "Next" at bounding box center [1468, 329] width 77 height 28
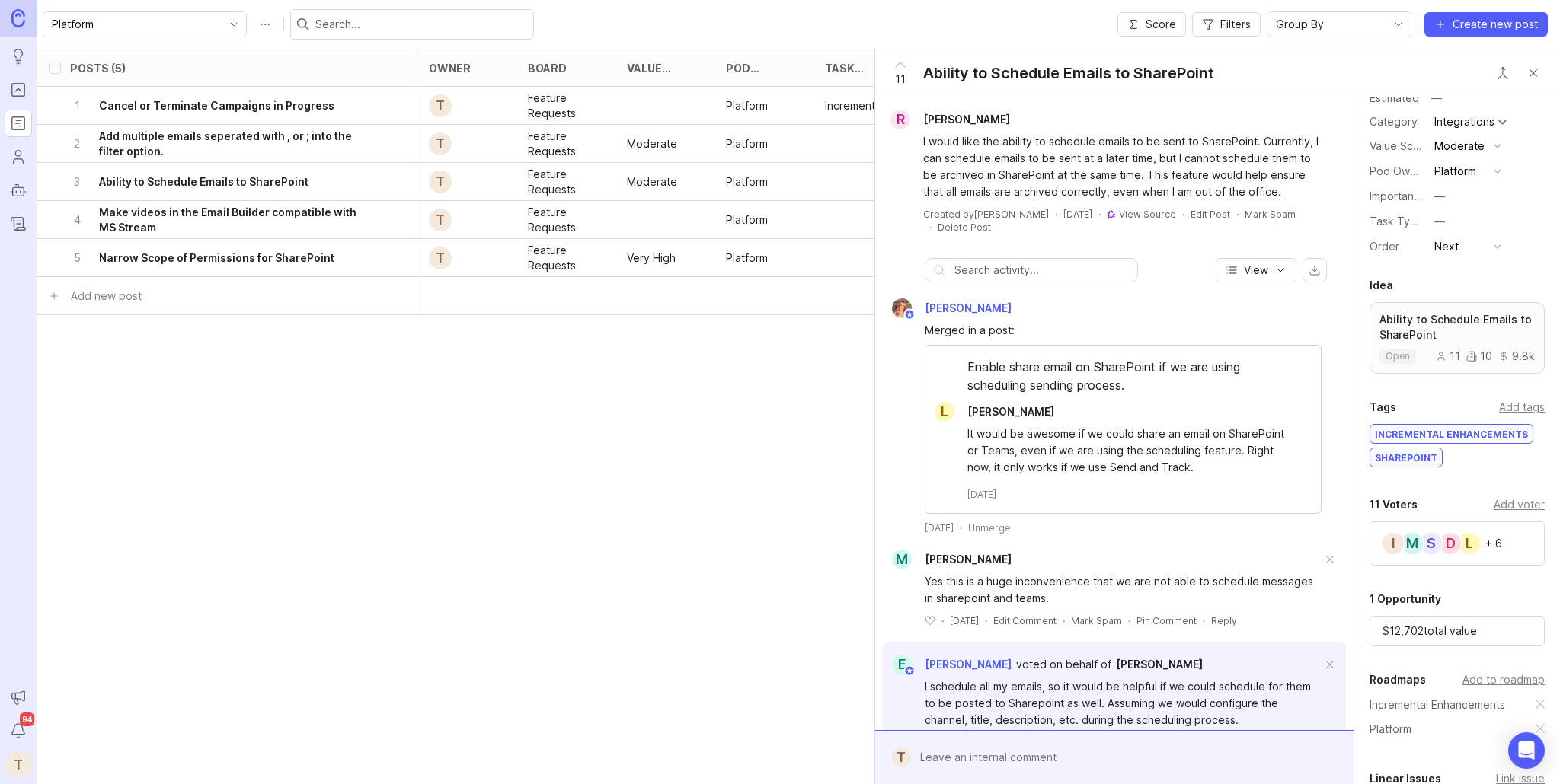
click at [1535, 77] on button "Close button" at bounding box center [1533, 73] width 30 height 30
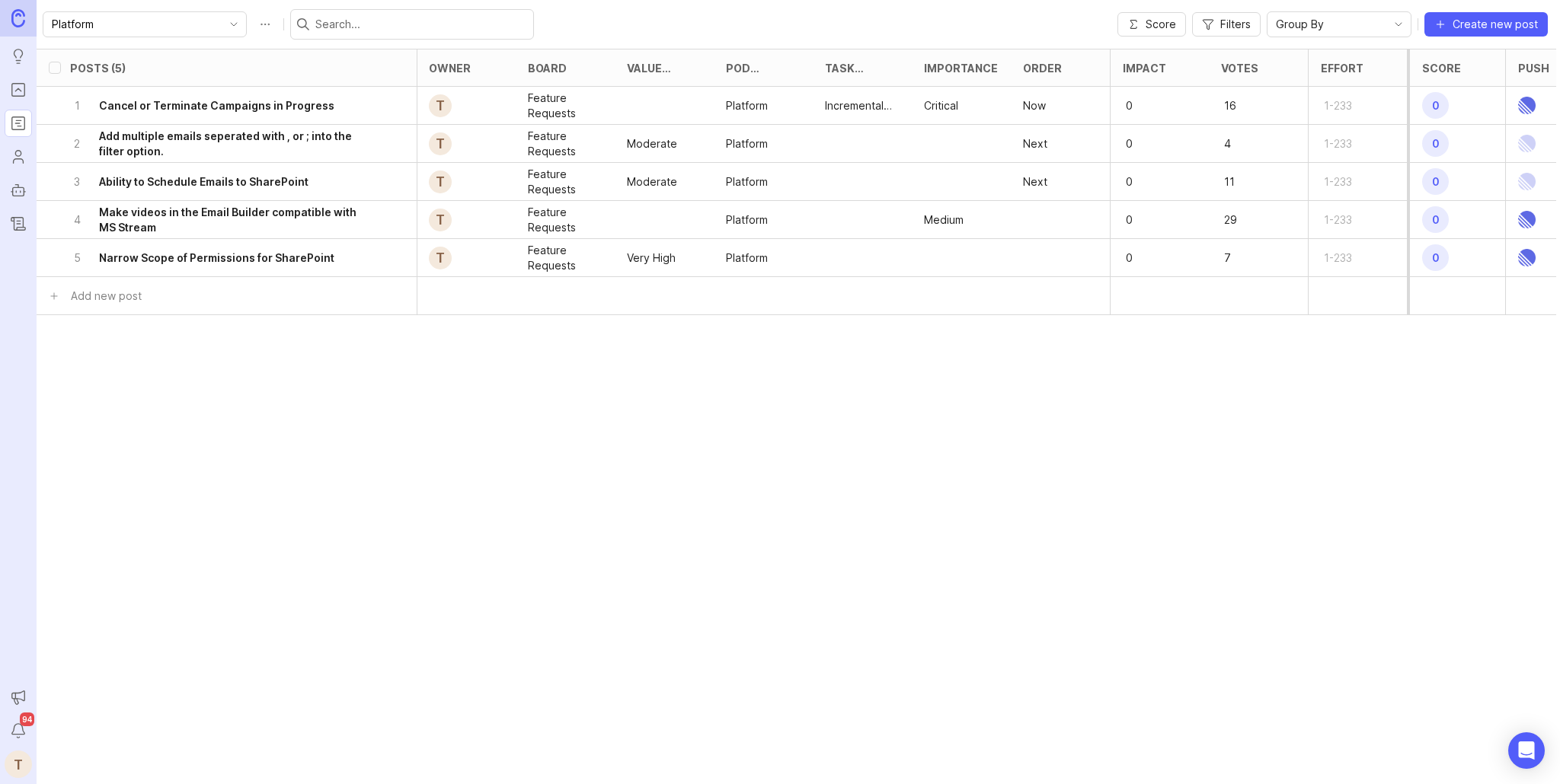
click at [306, 255] on h6 "Narrow Scope of Permissions for SharePoint" at bounding box center [216, 259] width 236 height 16
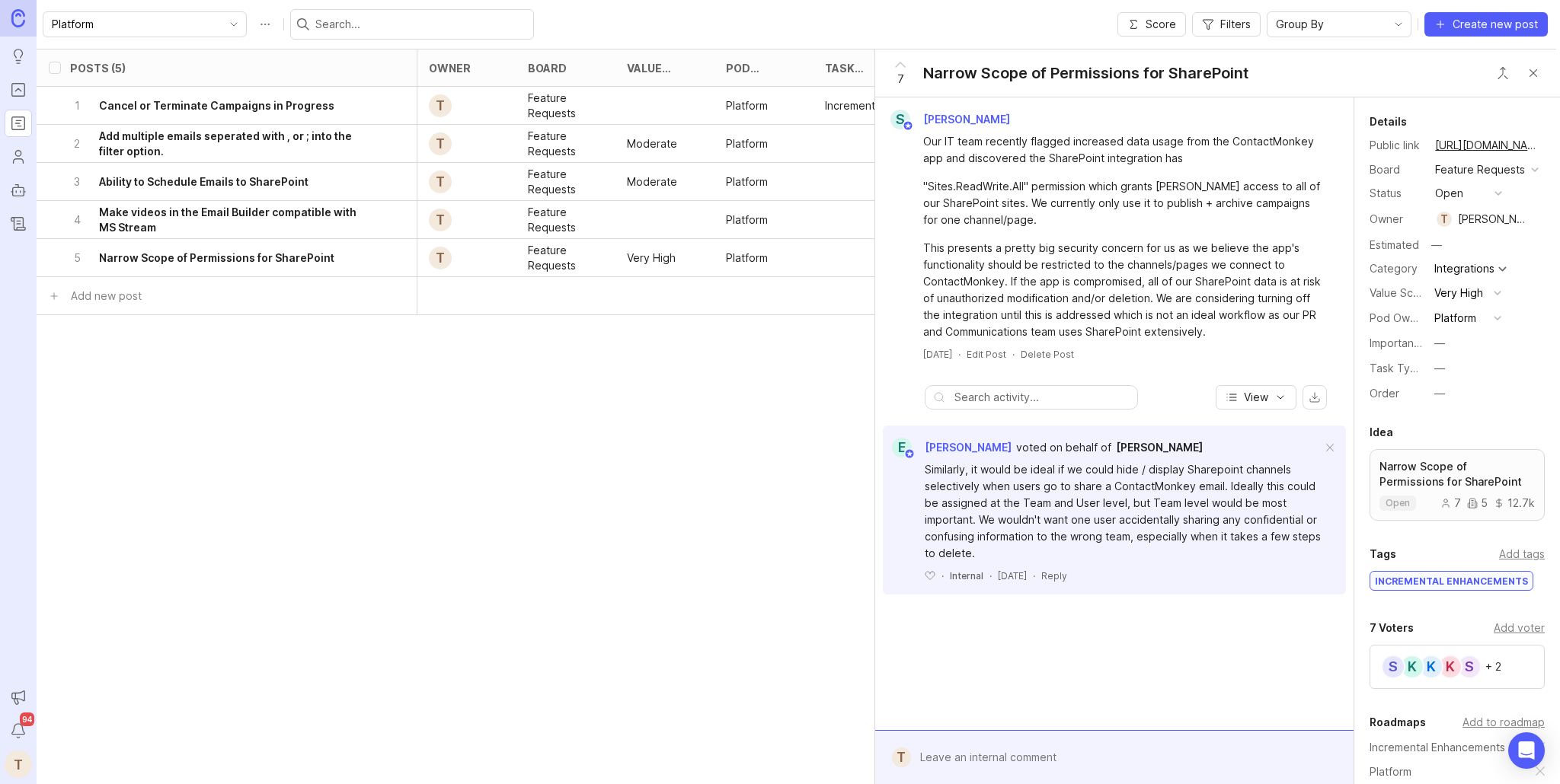
click at [704, 543] on div "Posts (5) eta status category tags owner board Value Scale Pod Ownership Task T…" at bounding box center [597, 355] width 1917 height 613
click at [1538, 76] on button "Close button" at bounding box center [1533, 73] width 30 height 30
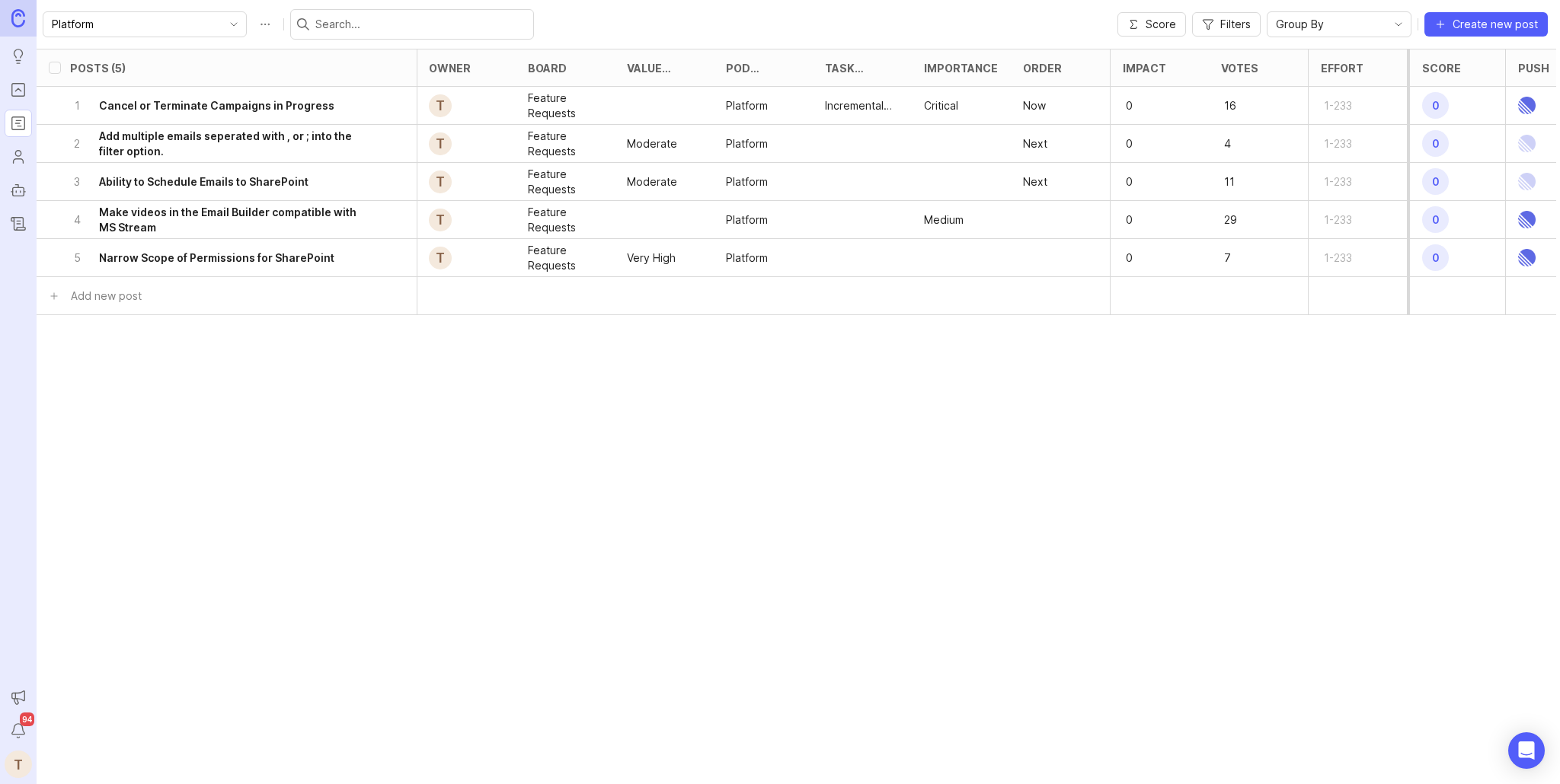
click at [301, 221] on h6 "Make videos in the Email Builder compatible with MS Stream" at bounding box center [237, 219] width 275 height 30
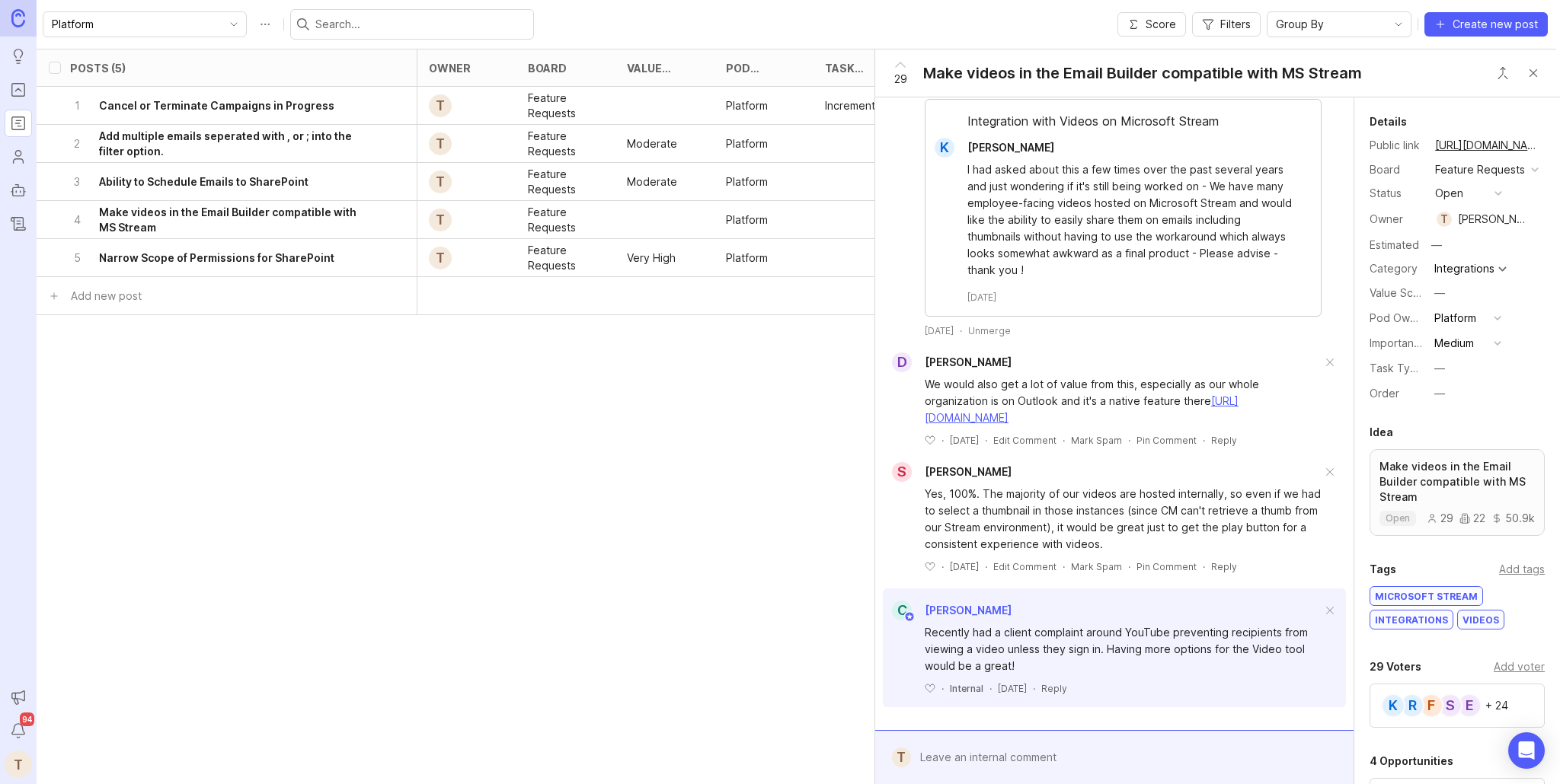
scroll to position [486, 0]
click at [653, 574] on div "Posts (5) eta status category tags owner board Value Scale Pod Ownership Task T…" at bounding box center [597, 355] width 1917 height 613
click at [1449, 392] on button "—" at bounding box center [1468, 393] width 77 height 19
click at [1452, 477] on li "Next" at bounding box center [1468, 477] width 77 height 28
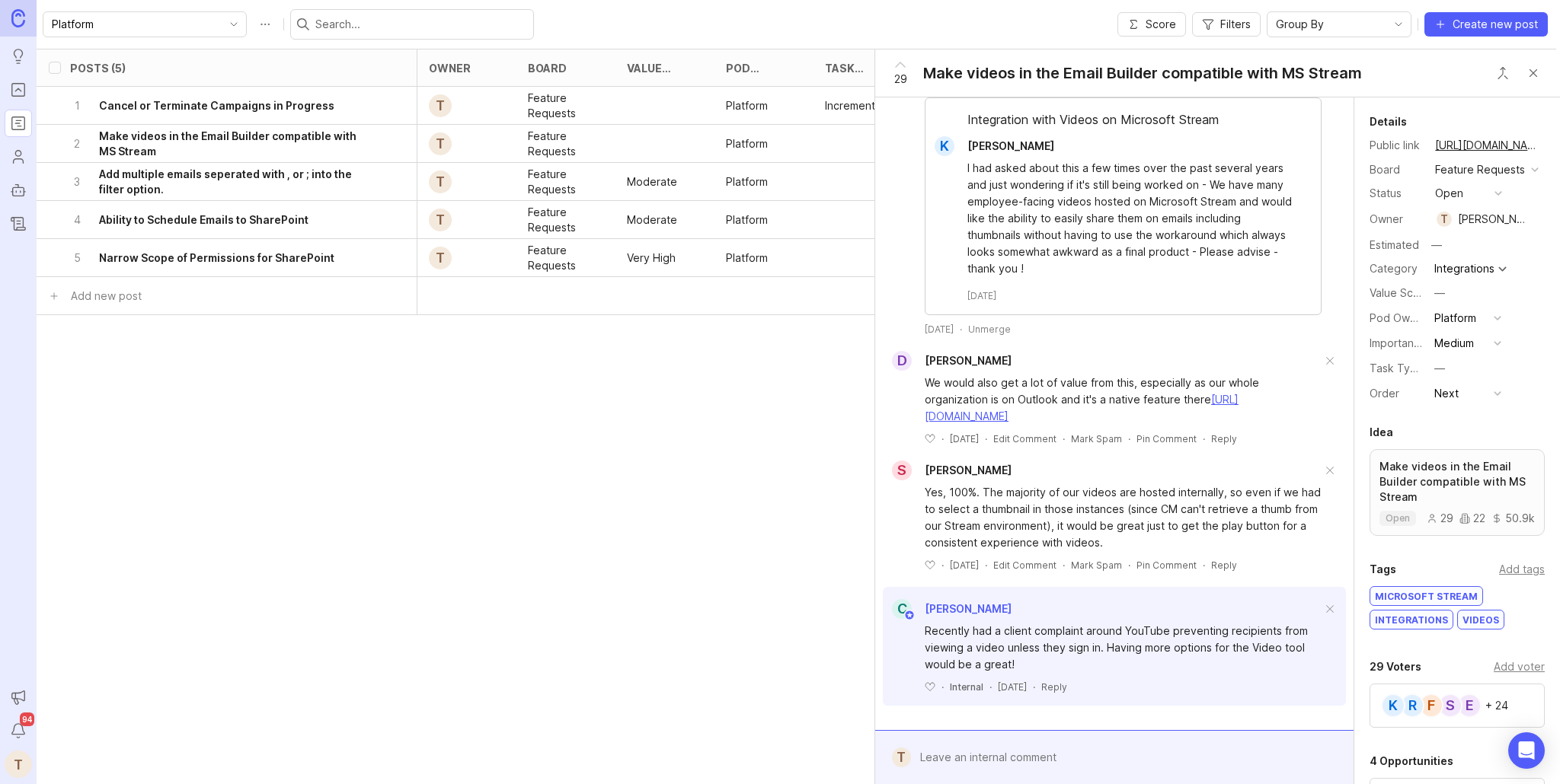
click at [727, 468] on div "Posts (5) eta status category tags owner board Value Scale Pod Ownership Task T…" at bounding box center [597, 355] width 1917 height 613
click at [1529, 70] on button "Close button" at bounding box center [1533, 73] width 30 height 30
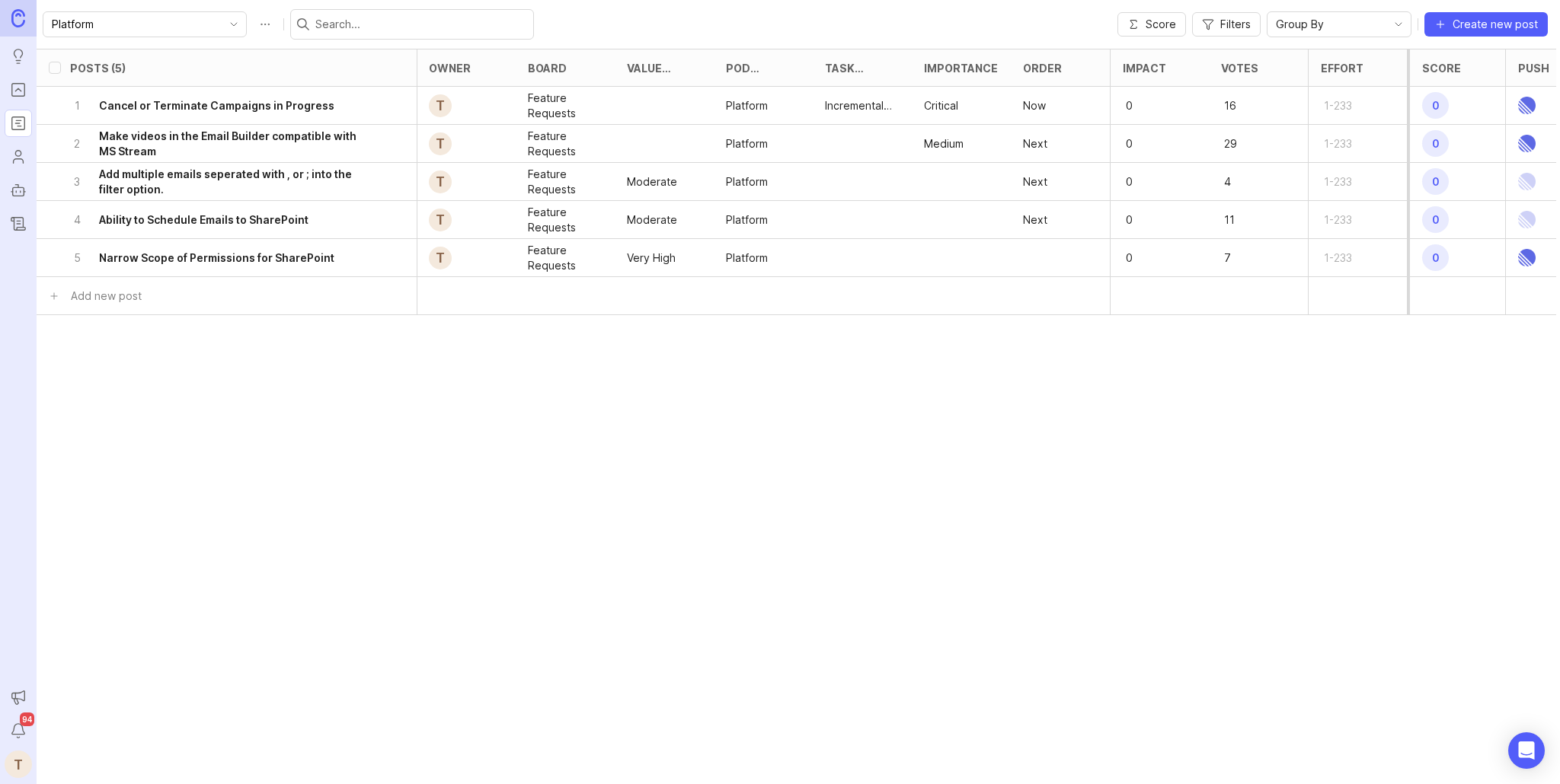
click at [222, 262] on h6 "Narrow Scope of Permissions for SharePoint" at bounding box center [216, 259] width 236 height 16
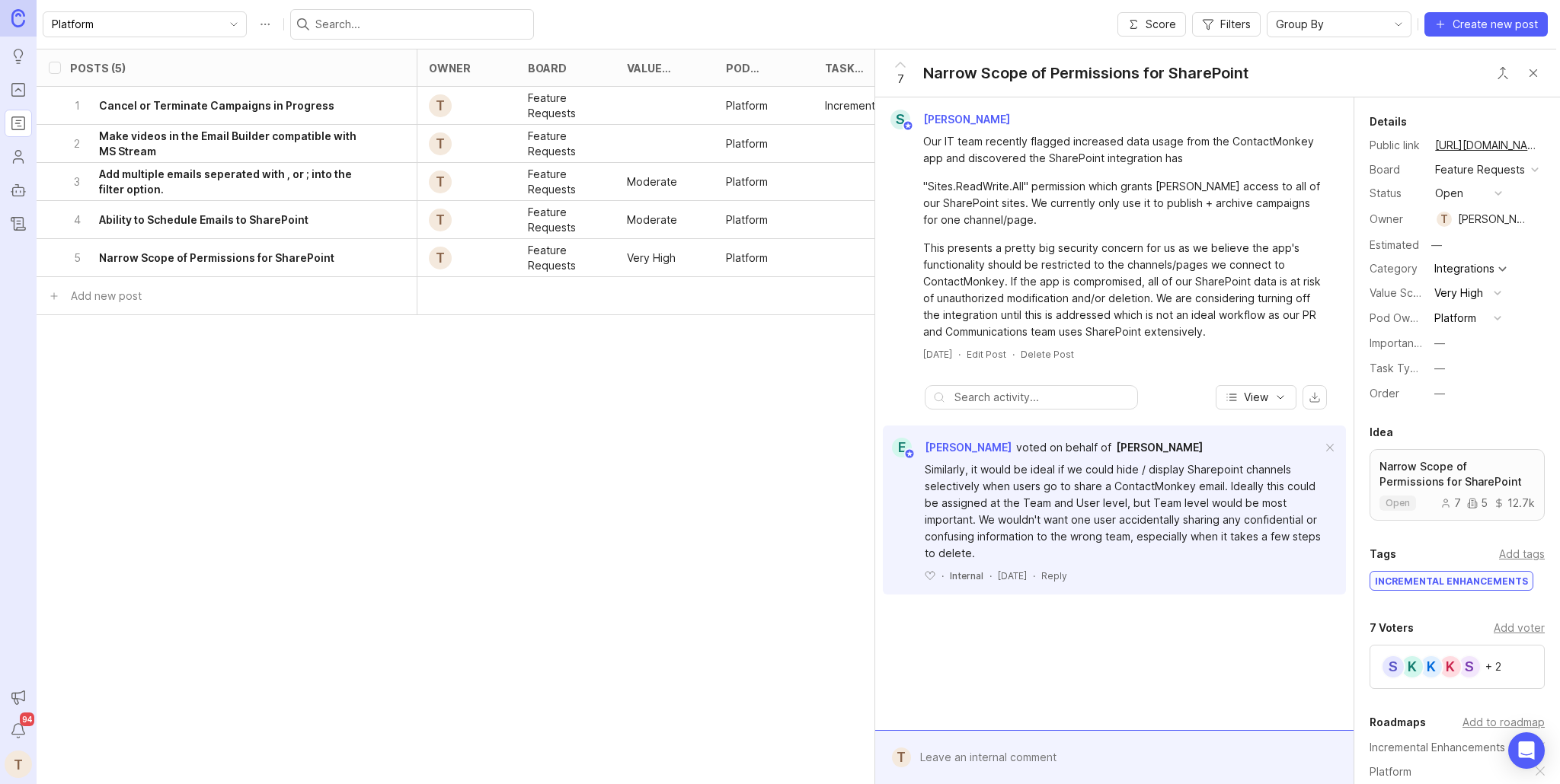
click at [1443, 392] on div "—" at bounding box center [1440, 393] width 11 height 16
click at [1447, 499] on li "Later" at bounding box center [1468, 505] width 77 height 28
click at [1528, 76] on button "Close button" at bounding box center [1533, 73] width 30 height 30
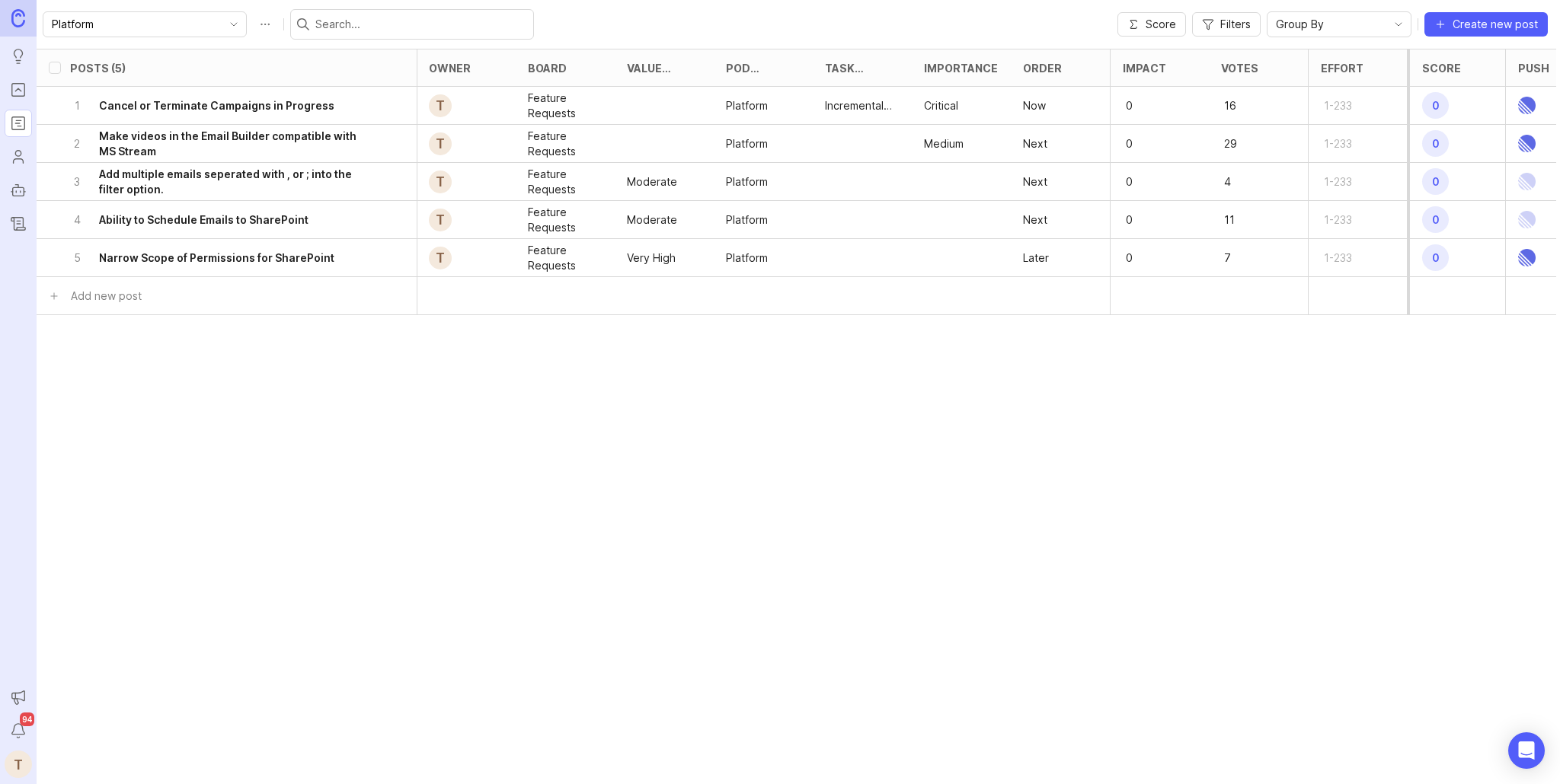
scroll to position [0, 397]
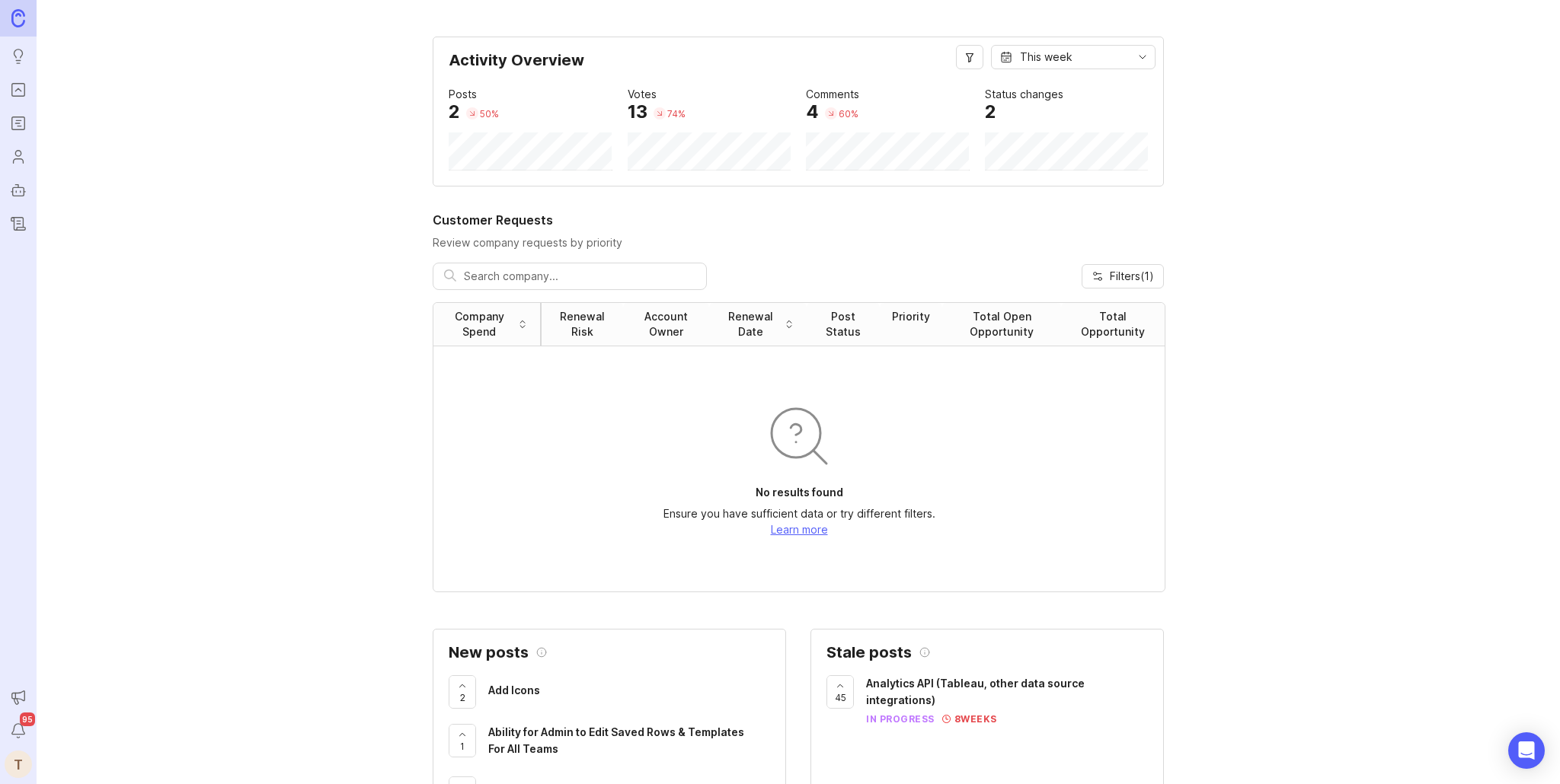
click at [16, 115] on icon "Roadmaps" at bounding box center [17, 123] width 16 height 18
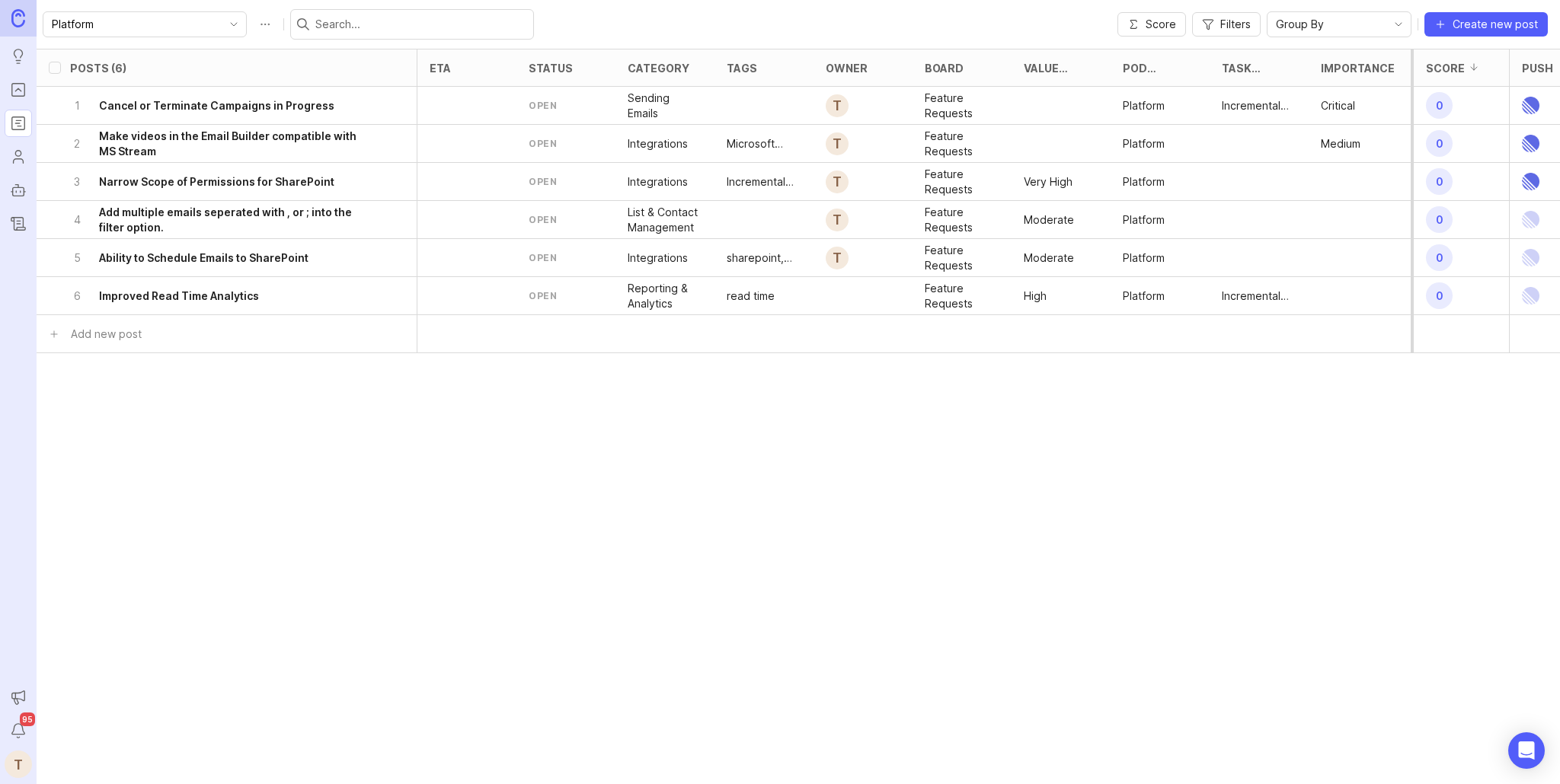
click at [234, 212] on h6 "Add multiple emails seperated with , or ; into the filter option." at bounding box center [237, 219] width 275 height 30
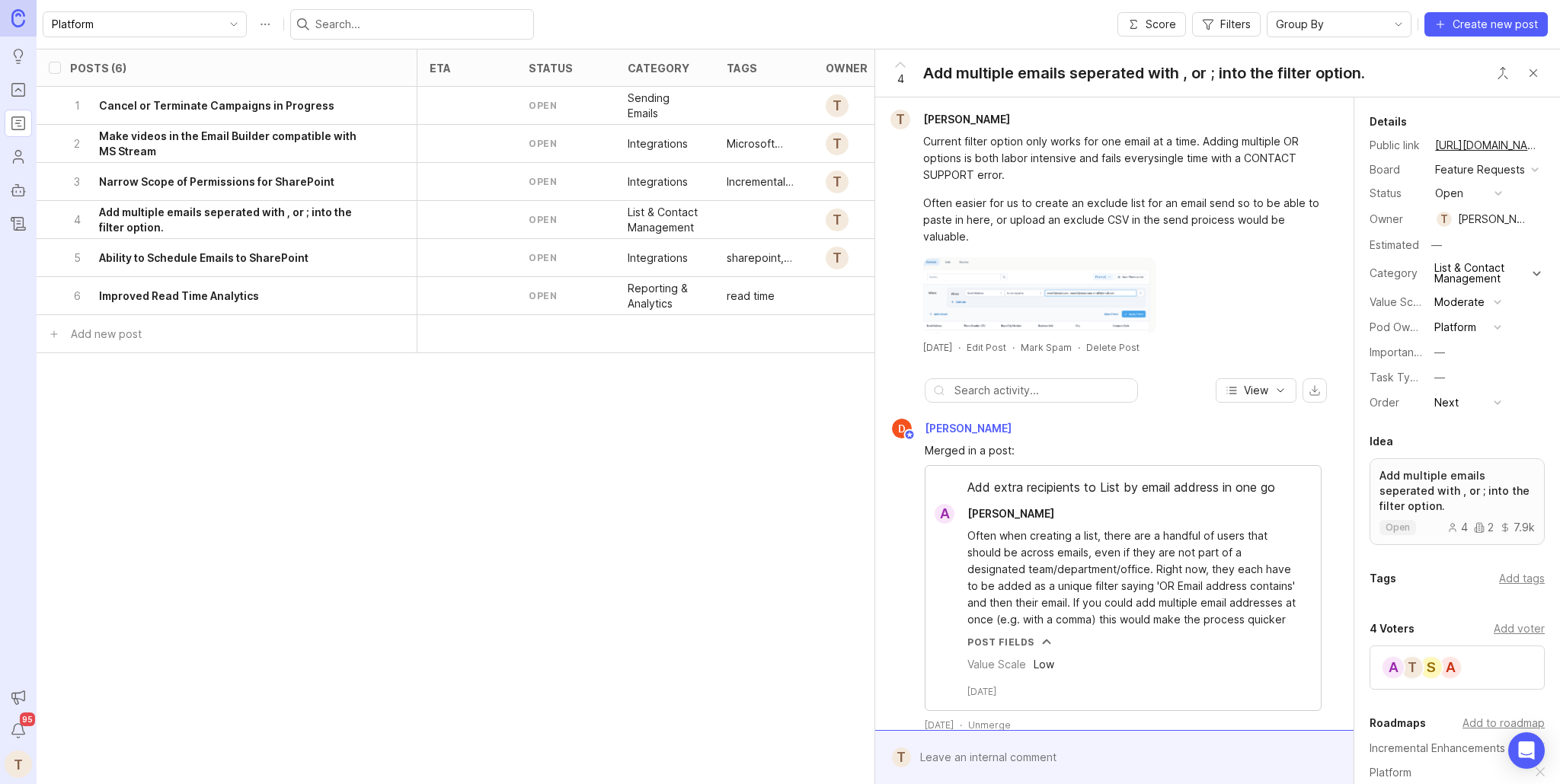
click at [1471, 330] on div "Platform" at bounding box center [1455, 327] width 42 height 16
click at [1471, 364] on li "—" at bounding box center [1468, 354] width 77 height 28
click at [1439, 222] on div "T" at bounding box center [1445, 219] width 16 height 16
click at [1533, 222] on button "button" at bounding box center [1538, 219] width 11 height 21
click at [1532, 66] on button "Close button" at bounding box center [1533, 73] width 30 height 30
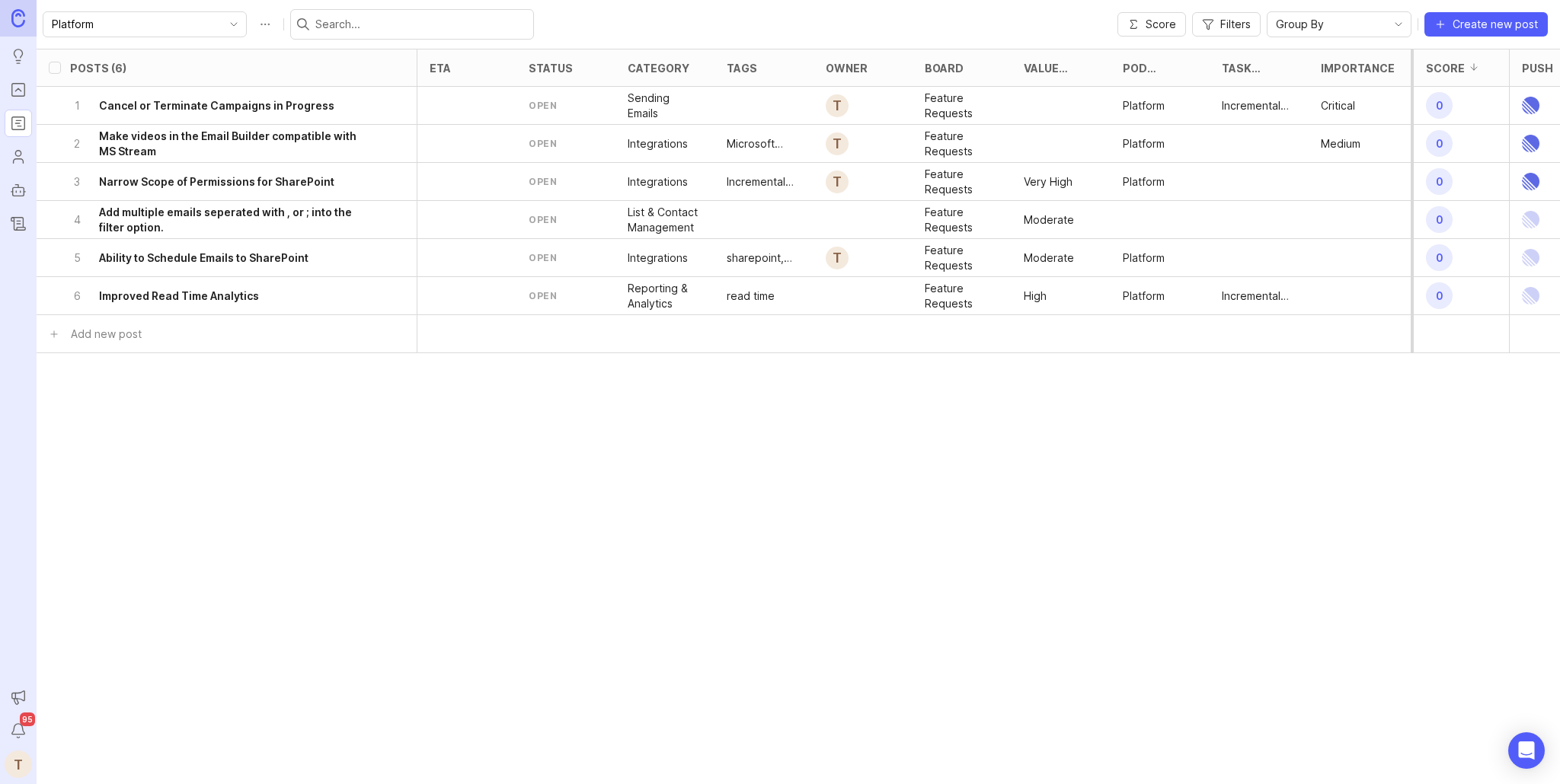
click at [240, 211] on h6 "Add multiple emails seperated with , or ; into the filter option." at bounding box center [237, 219] width 275 height 30
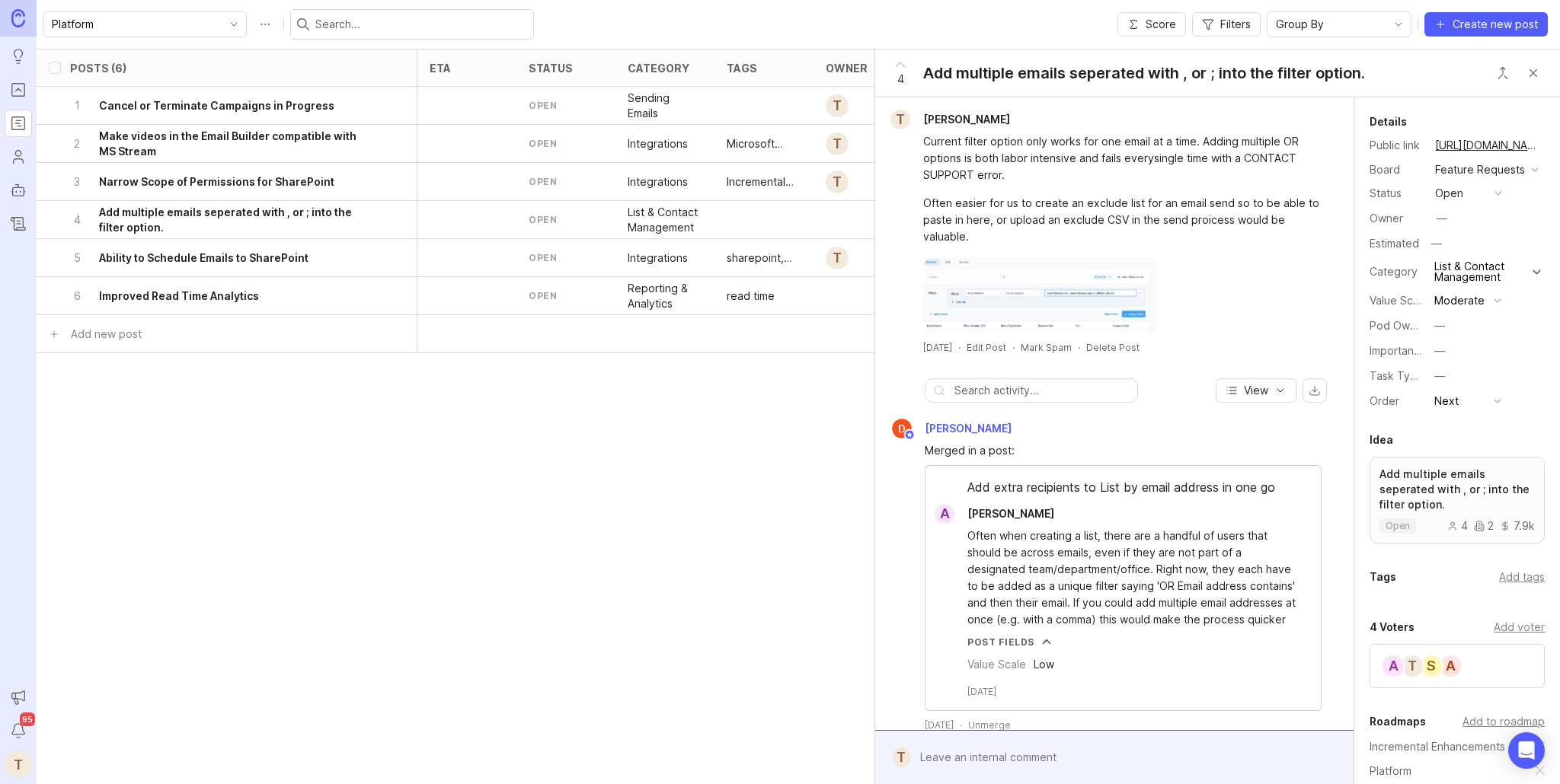
scroll to position [192, 0]
